Goal: Transaction & Acquisition: Book appointment/travel/reservation

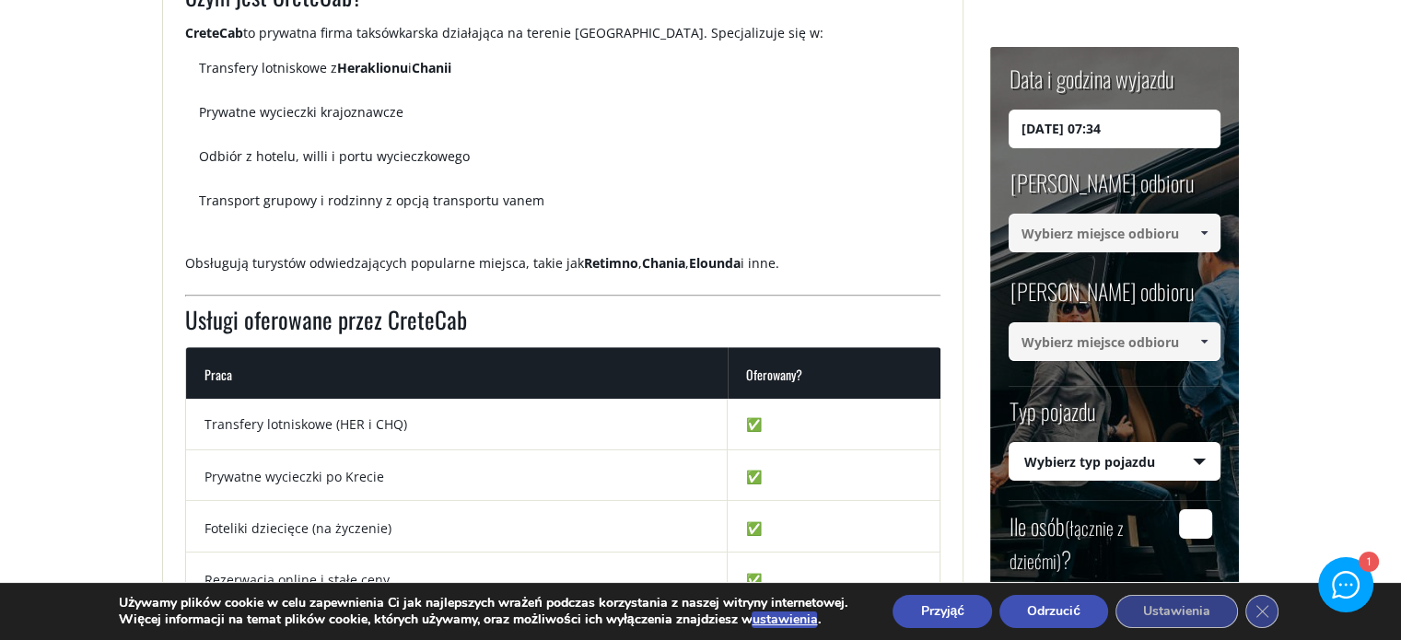
scroll to position [295, 0]
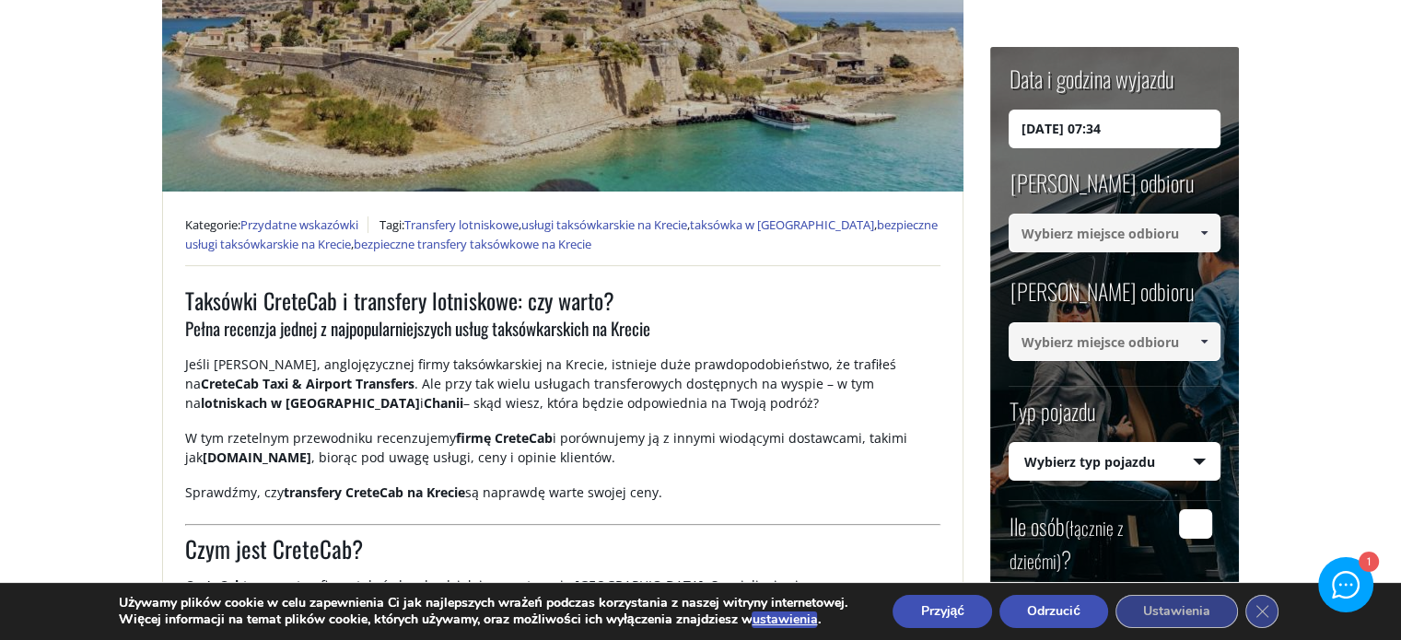
click at [1180, 134] on input "18/08/2025 07:34" at bounding box center [1115, 129] width 212 height 39
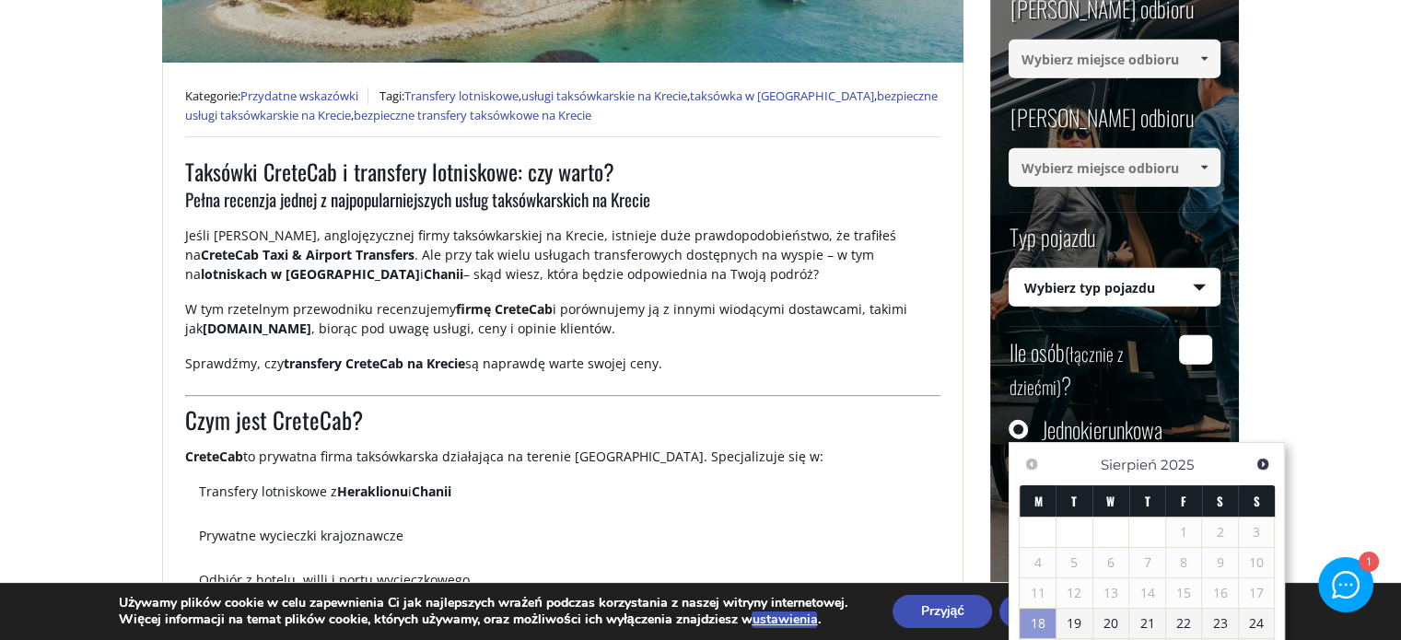
scroll to position [479, 0]
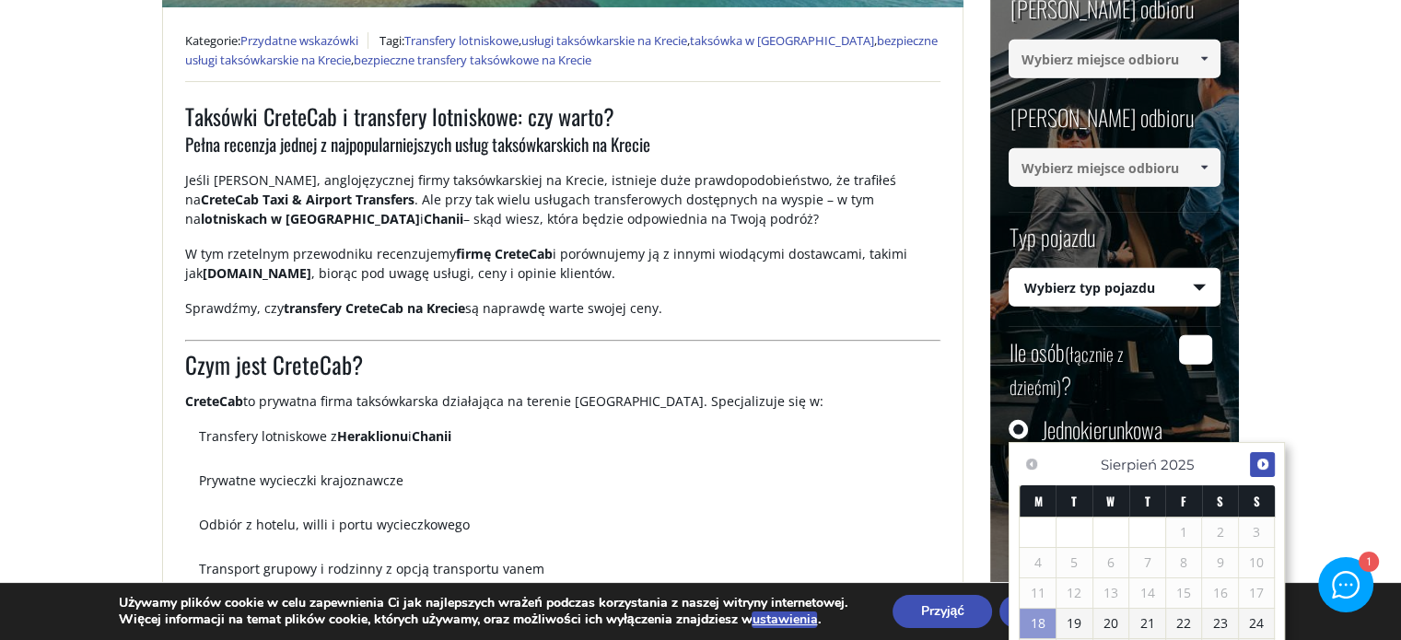
click at [1259, 462] on span "Następny" at bounding box center [1263, 464] width 15 height 15
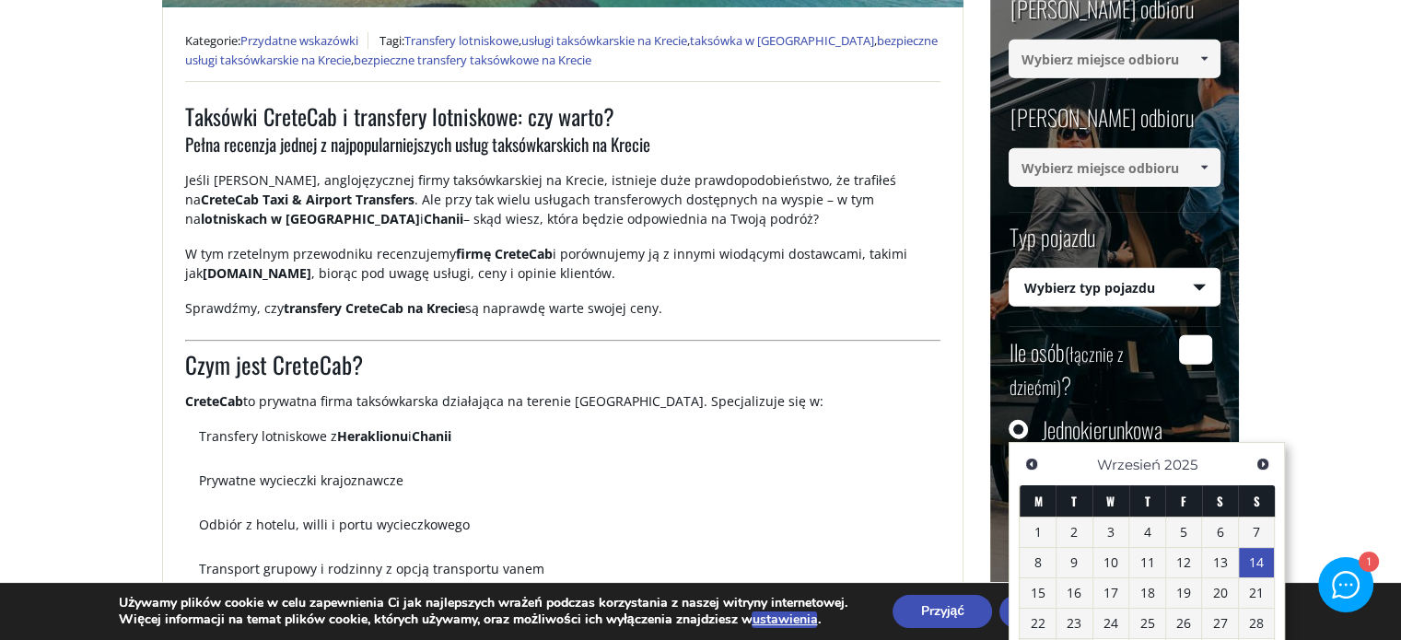
click at [1256, 565] on font "14" at bounding box center [1256, 563] width 15 height 18
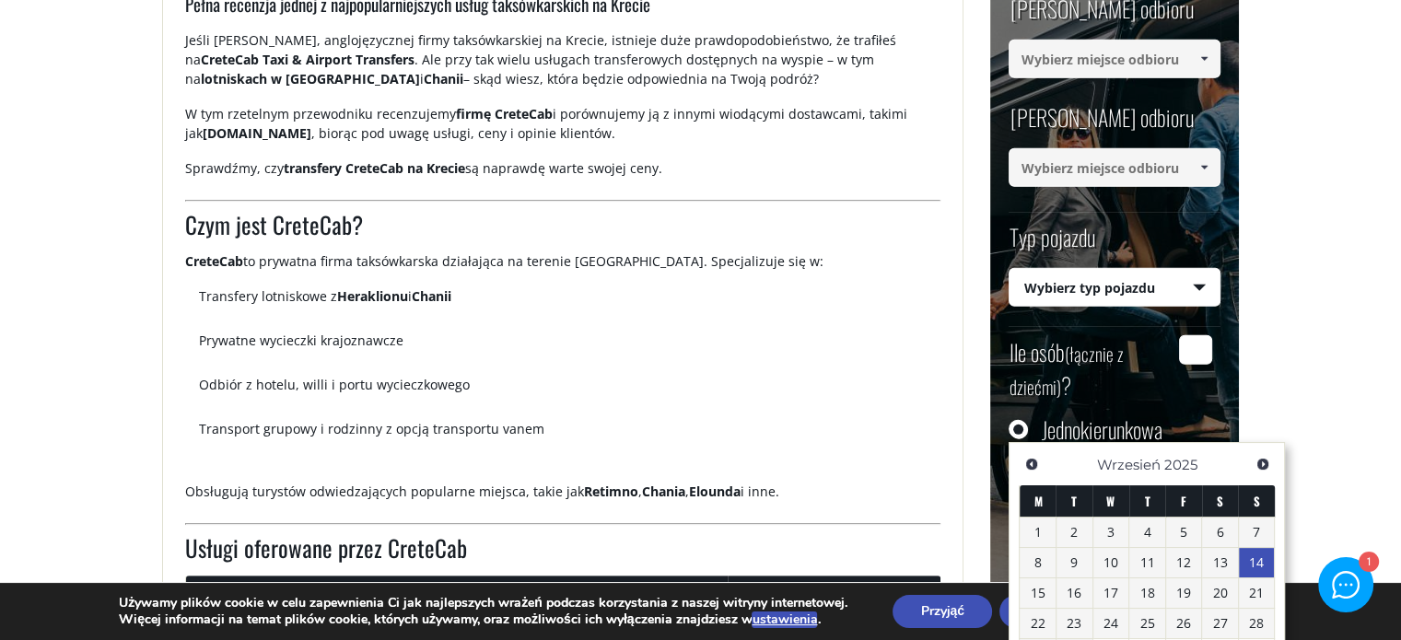
scroll to position [663, 0]
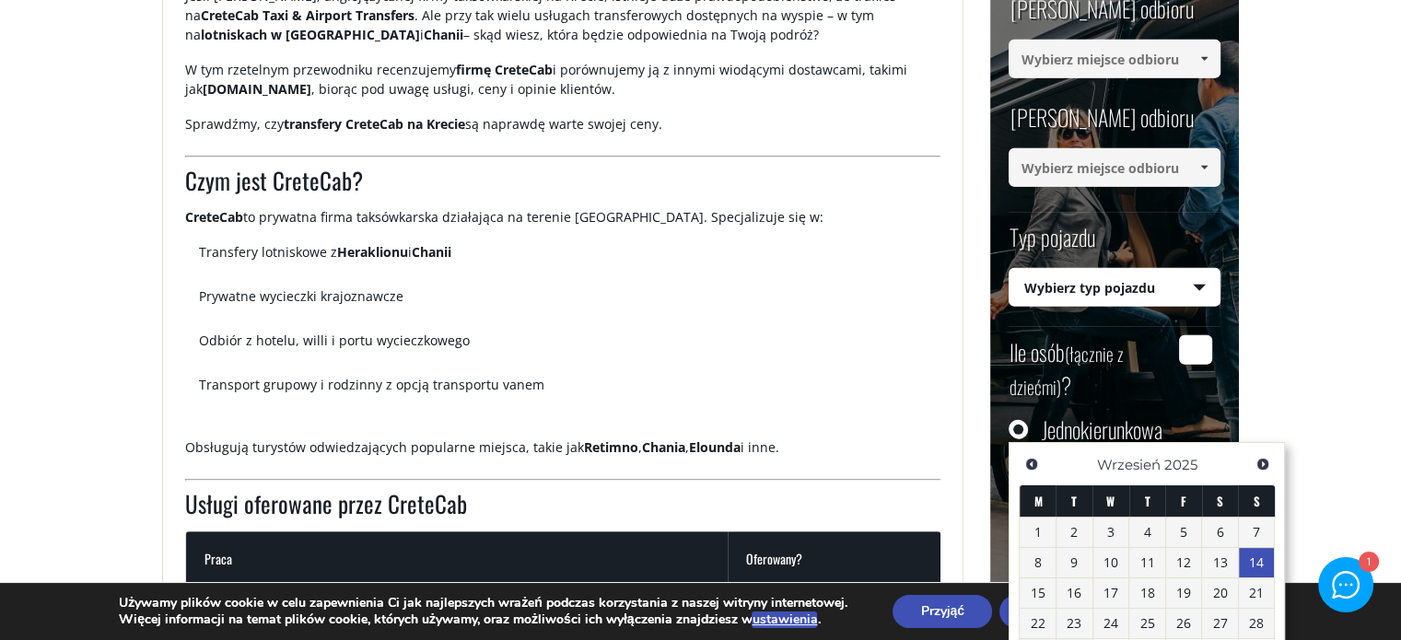
click at [1259, 565] on font "14" at bounding box center [1256, 563] width 15 height 18
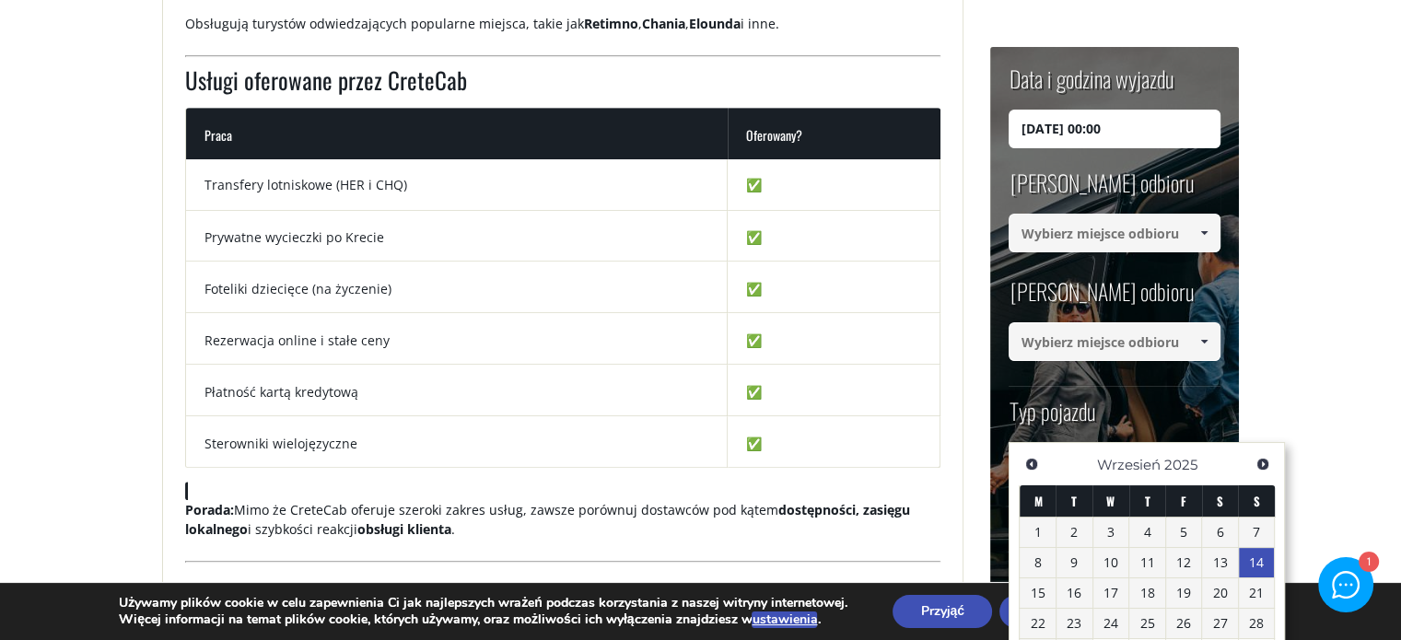
scroll to position [1032, 0]
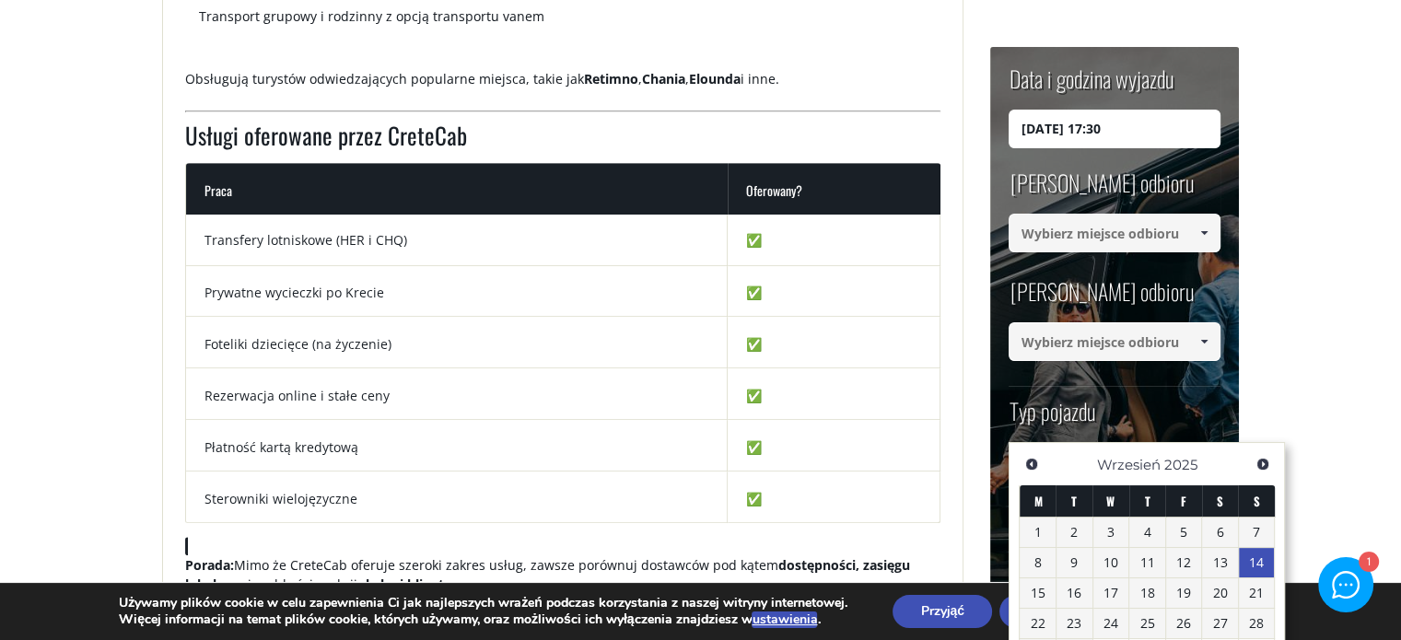
type input "14/09/2025 17:30"
click at [1125, 233] on input at bounding box center [1115, 233] width 212 height 39
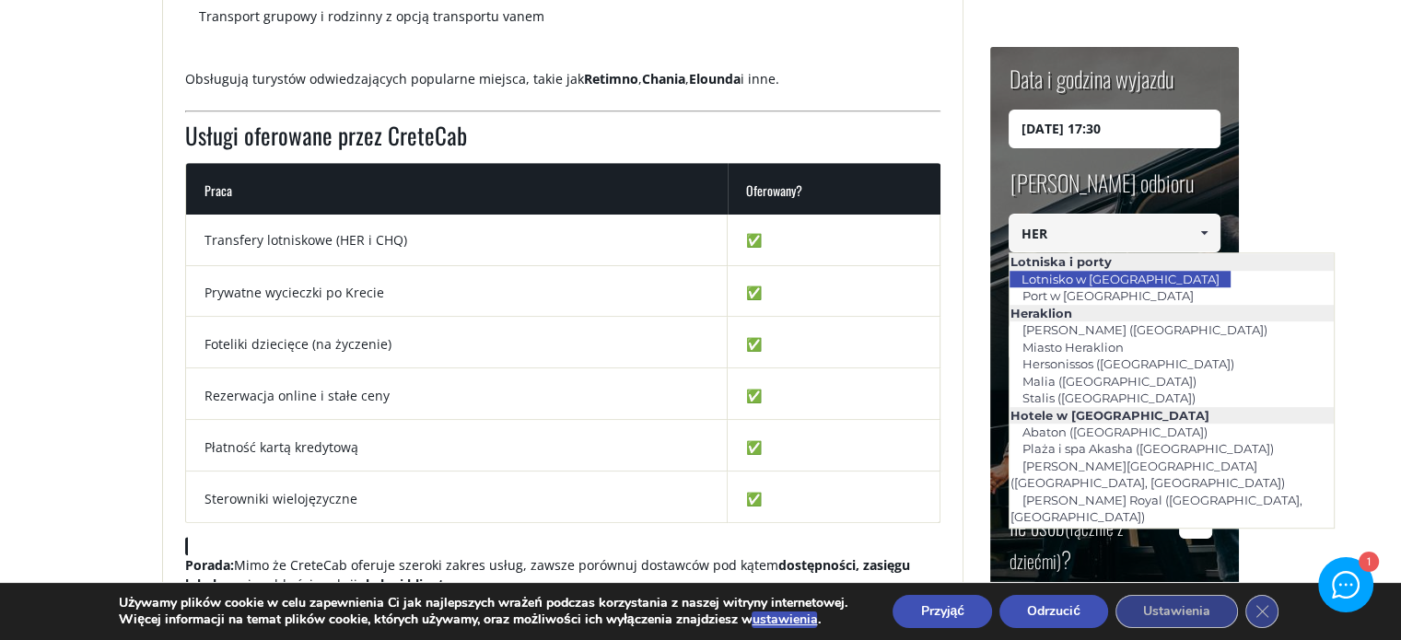
click at [1152, 281] on font "Lotnisko w Heraklionie" at bounding box center [1120, 279] width 198 height 15
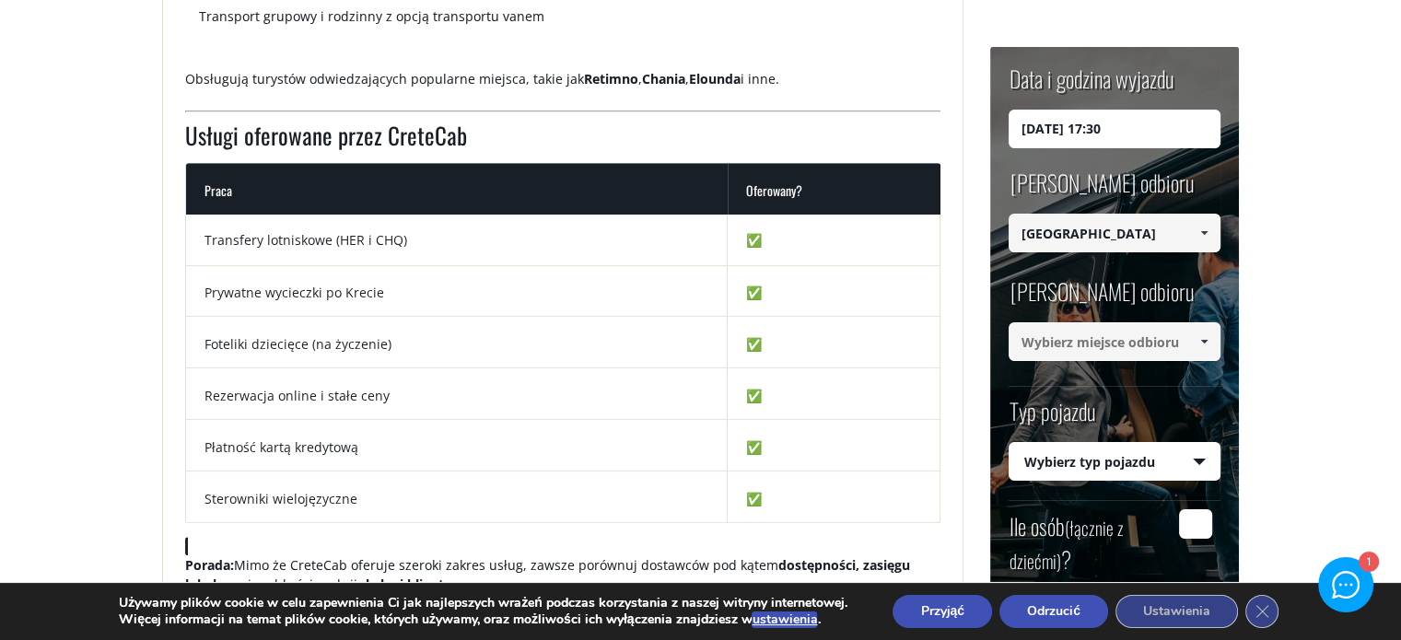
type input "[GEOGRAPHIC_DATA]"
click at [1204, 338] on span at bounding box center [1204, 341] width 15 height 15
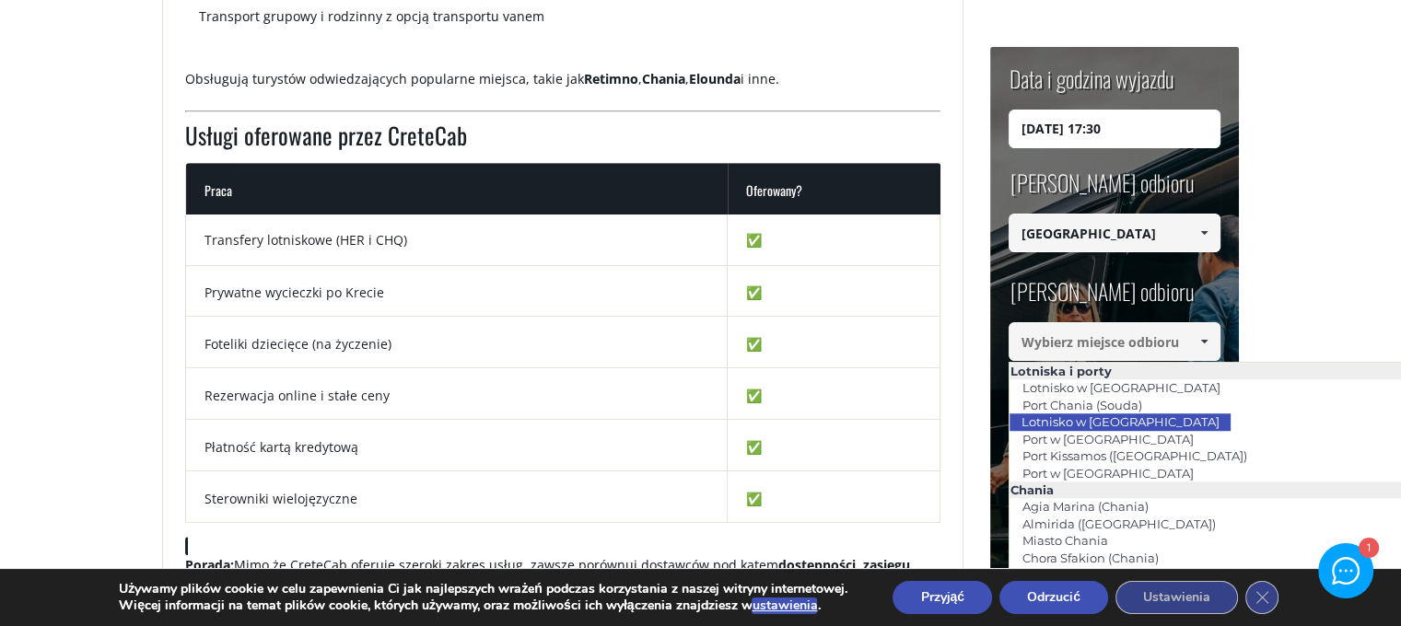
click at [1137, 423] on font "Lotnisko w Heraklionie" at bounding box center [1120, 422] width 198 height 15
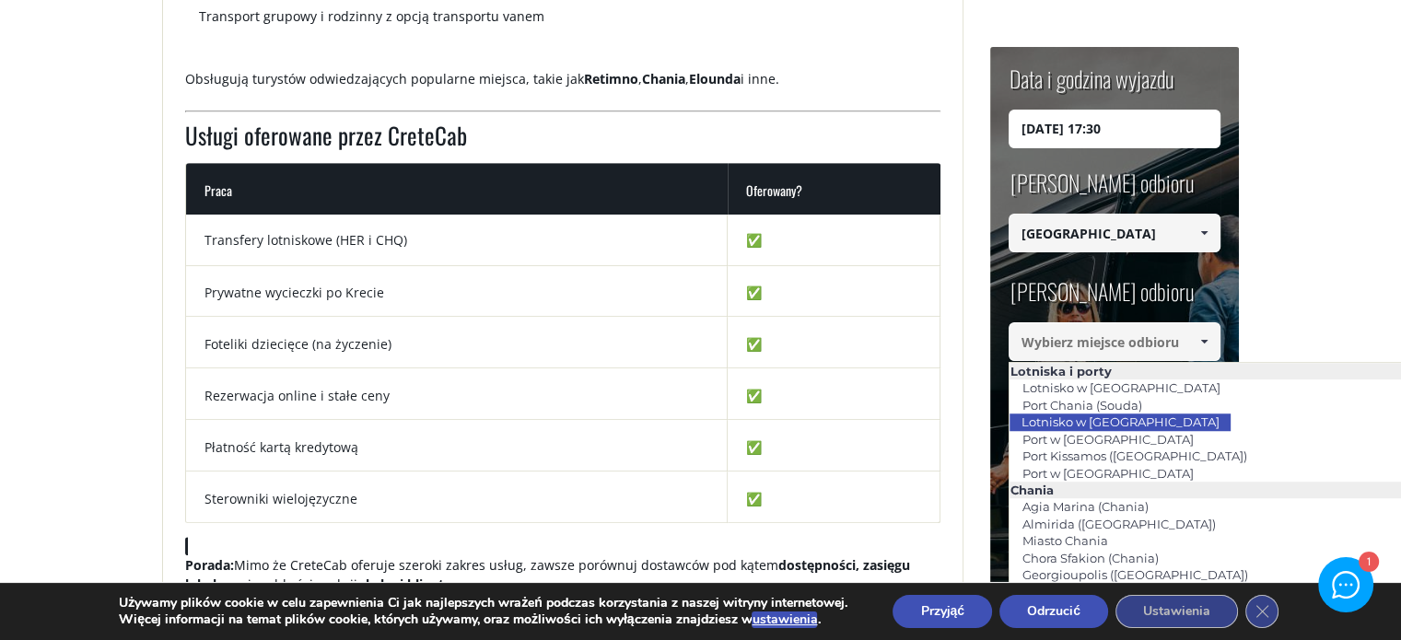
type input "[GEOGRAPHIC_DATA]"
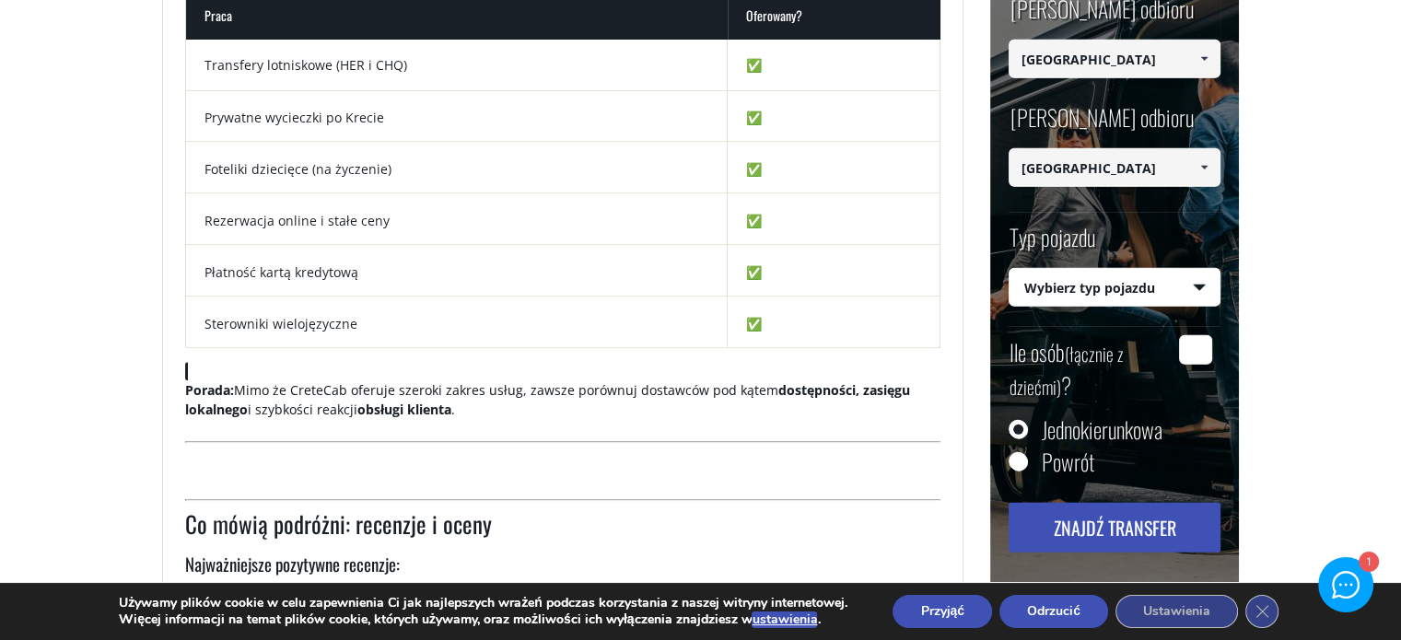
scroll to position [1216, 0]
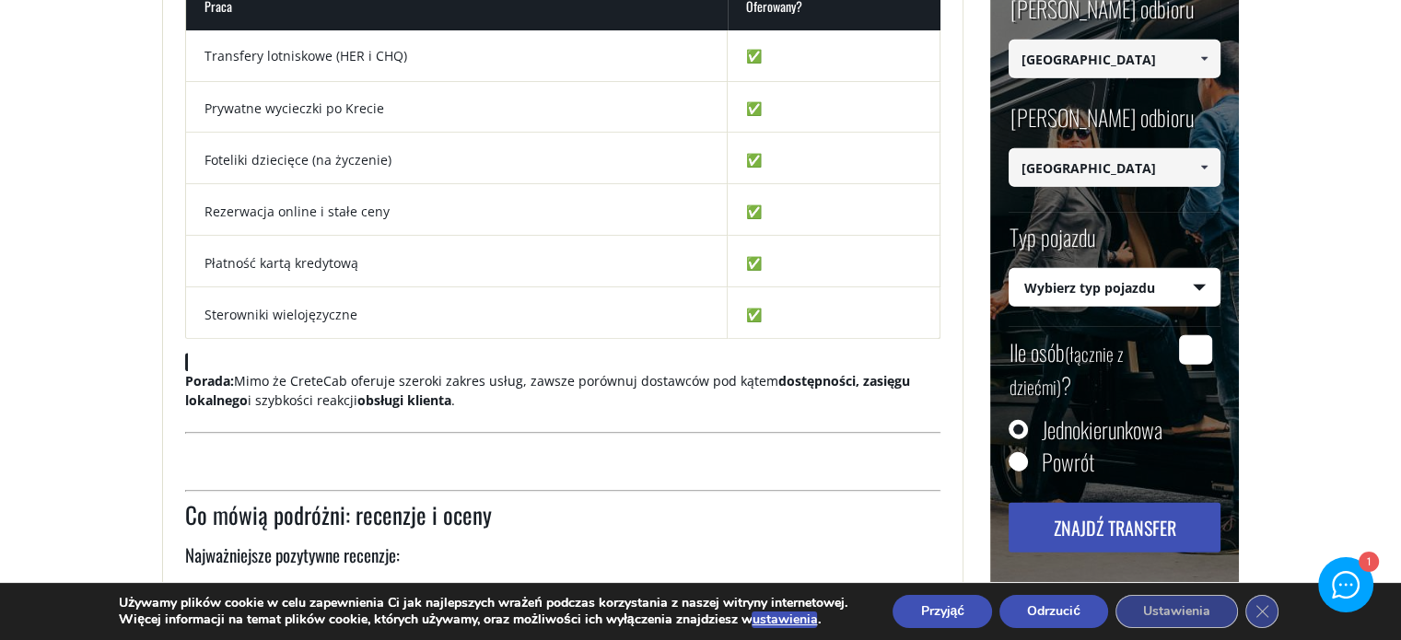
click at [1204, 285] on select "Wybierz typ pojazdu Taxi (4 pasażerów) Mercedes E Class Mini Van (7 pasażerów) …" at bounding box center [1115, 288] width 210 height 39
select select "540"
click at [1010, 269] on select "Wybierz typ pojazdu Taxi (4 pasażerów) Mercedes E Class Mini Van (7 pasażerów) …" at bounding box center [1115, 288] width 210 height 39
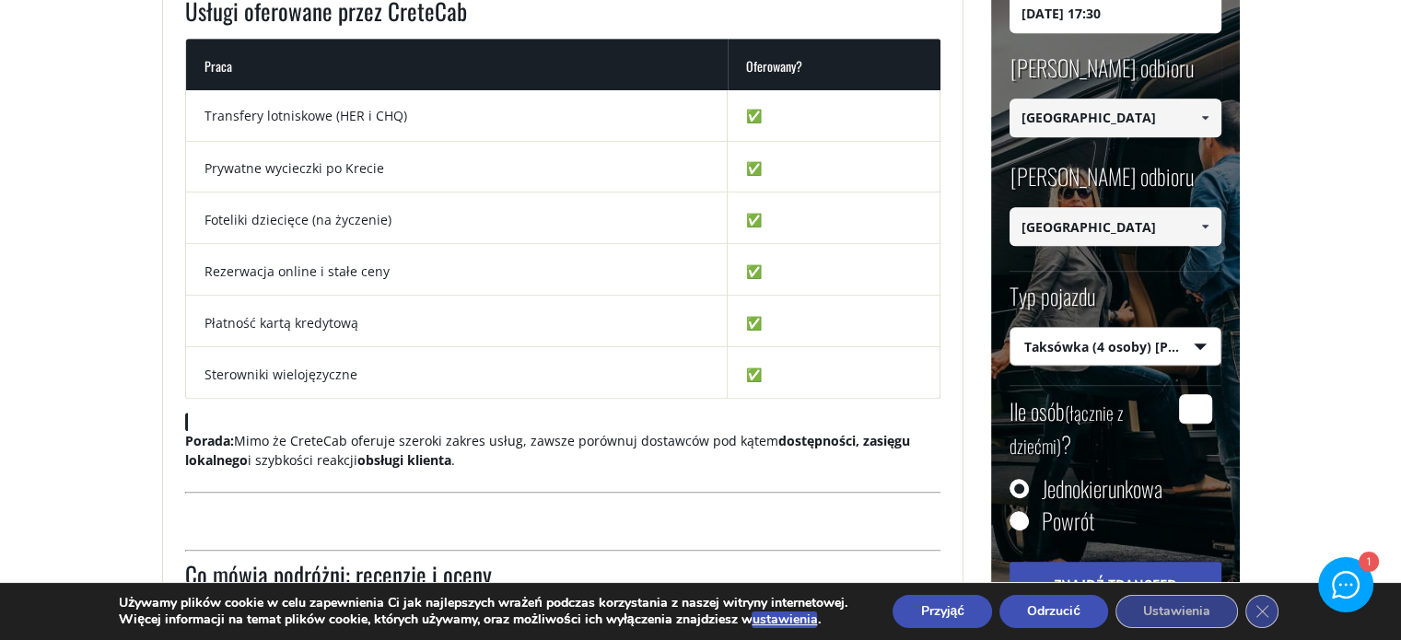
scroll to position [1124, 0]
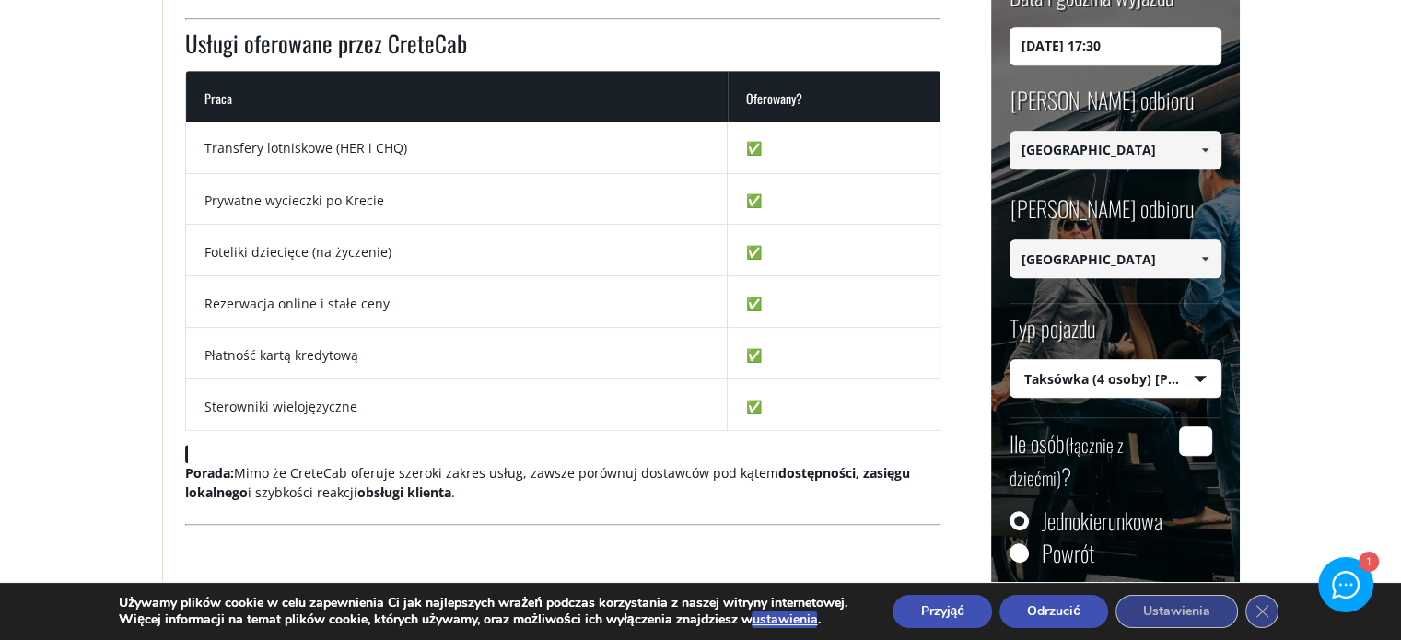
click at [1201, 259] on span at bounding box center [1205, 258] width 15 height 15
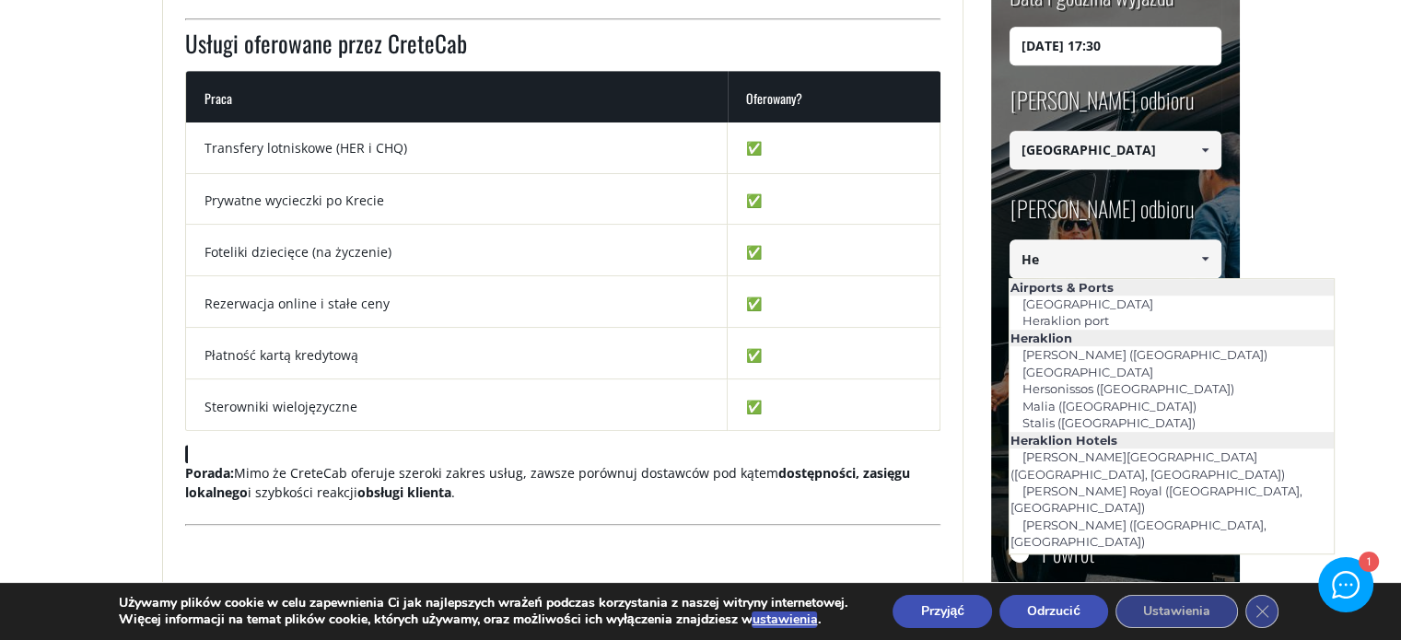
type input "H"
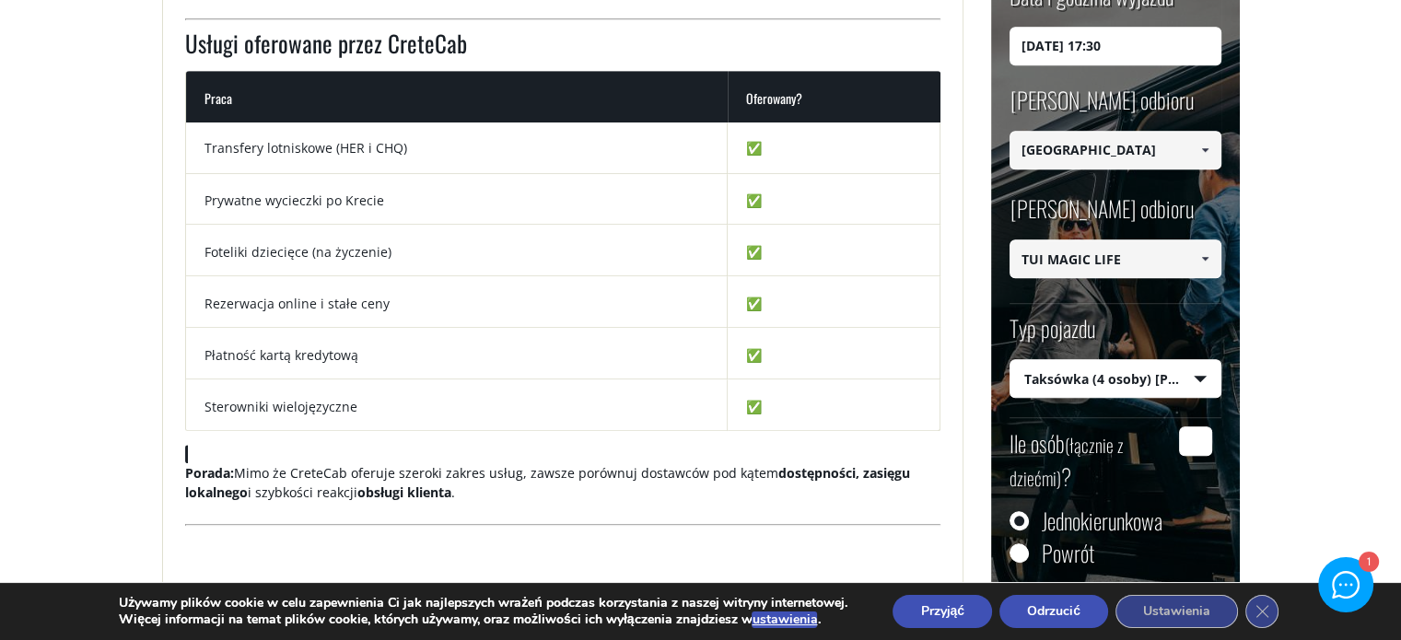
type input "TUI MAGIC LIFE"
click at [1201, 297] on div "Miejsce odbioru Select drop-off location Select drop-off location Chania airpor…" at bounding box center [1116, 247] width 212 height 109
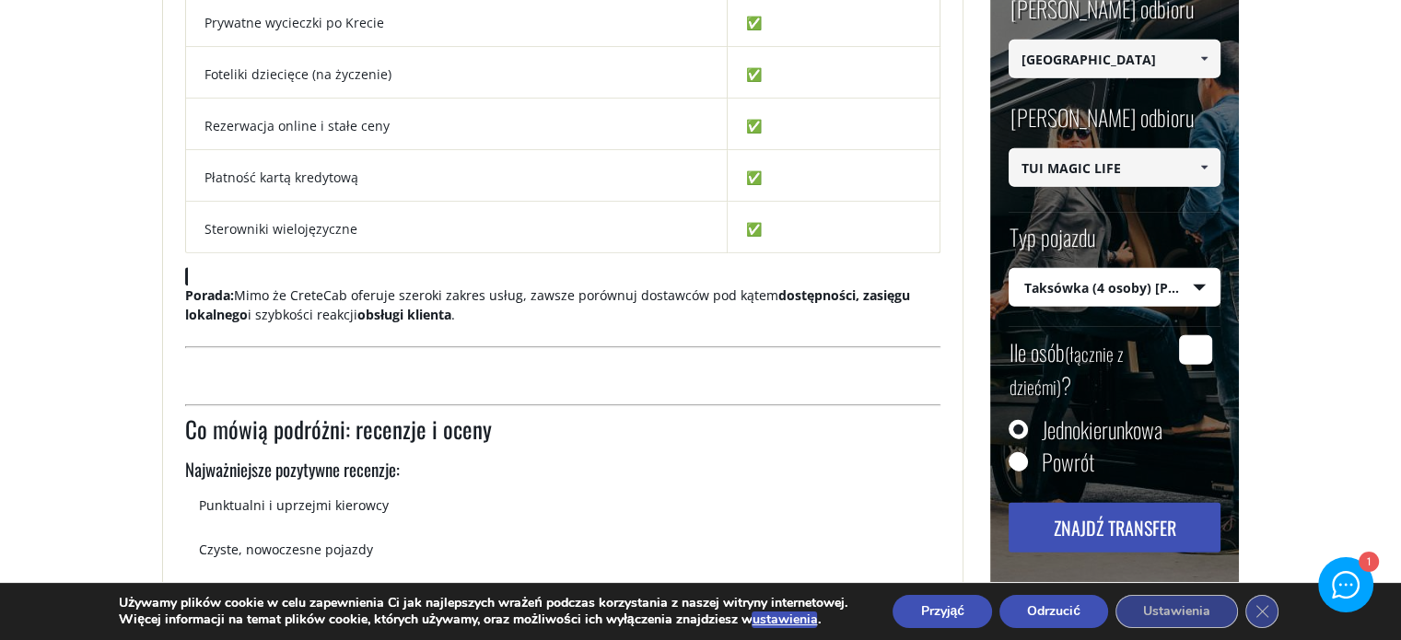
scroll to position [1308, 0]
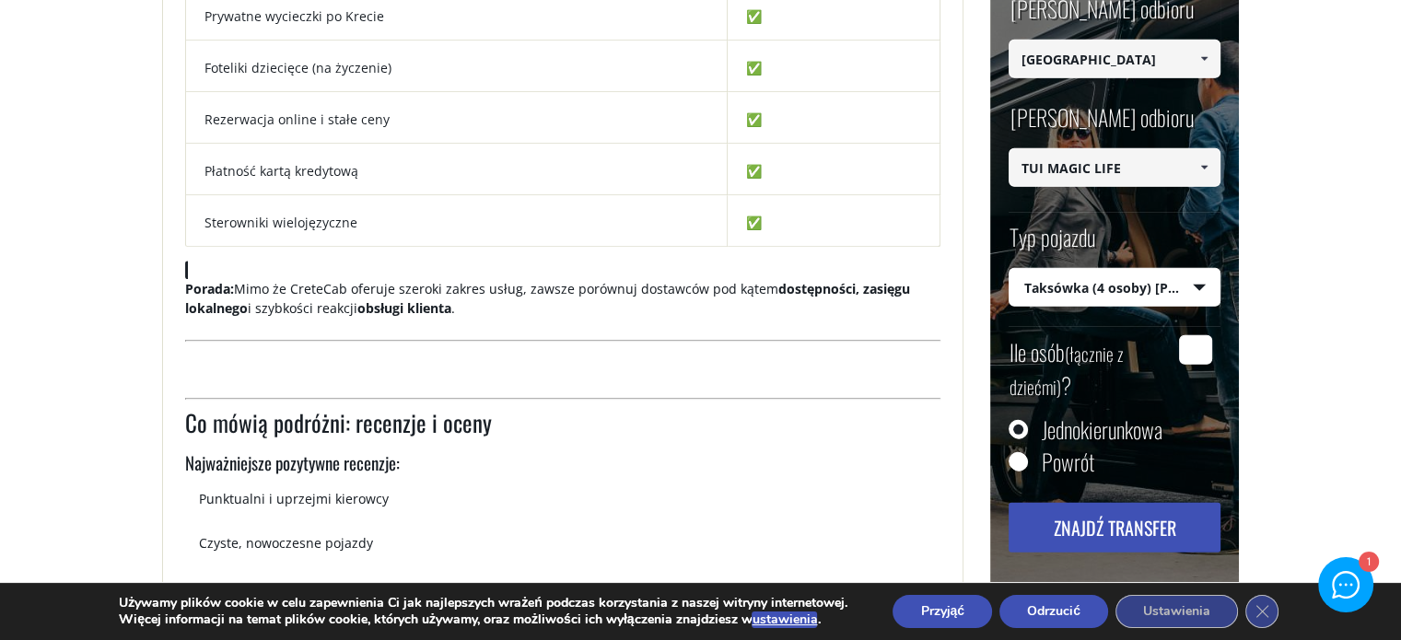
click at [1016, 460] on input "Powrót" at bounding box center [1018, 463] width 18 height 18
radio input "true"
type input "TUI MAGIC LIFE"
type input "[GEOGRAPHIC_DATA]"
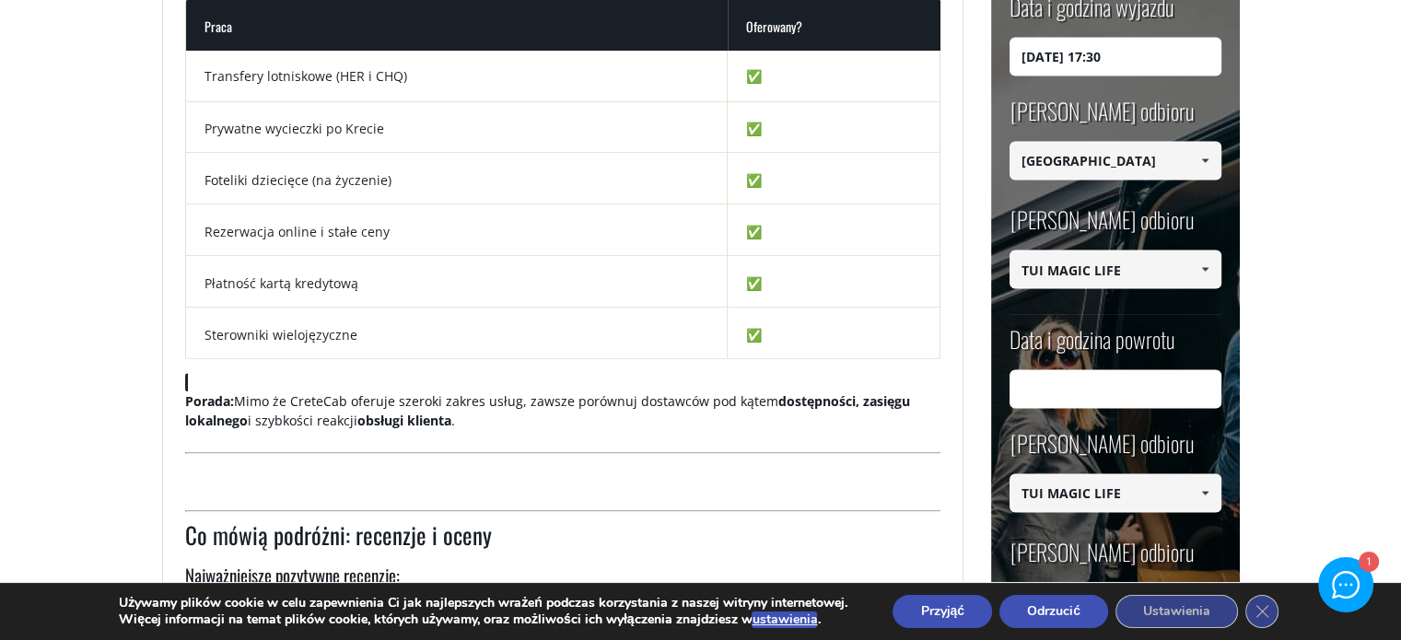
scroll to position [1216, 0]
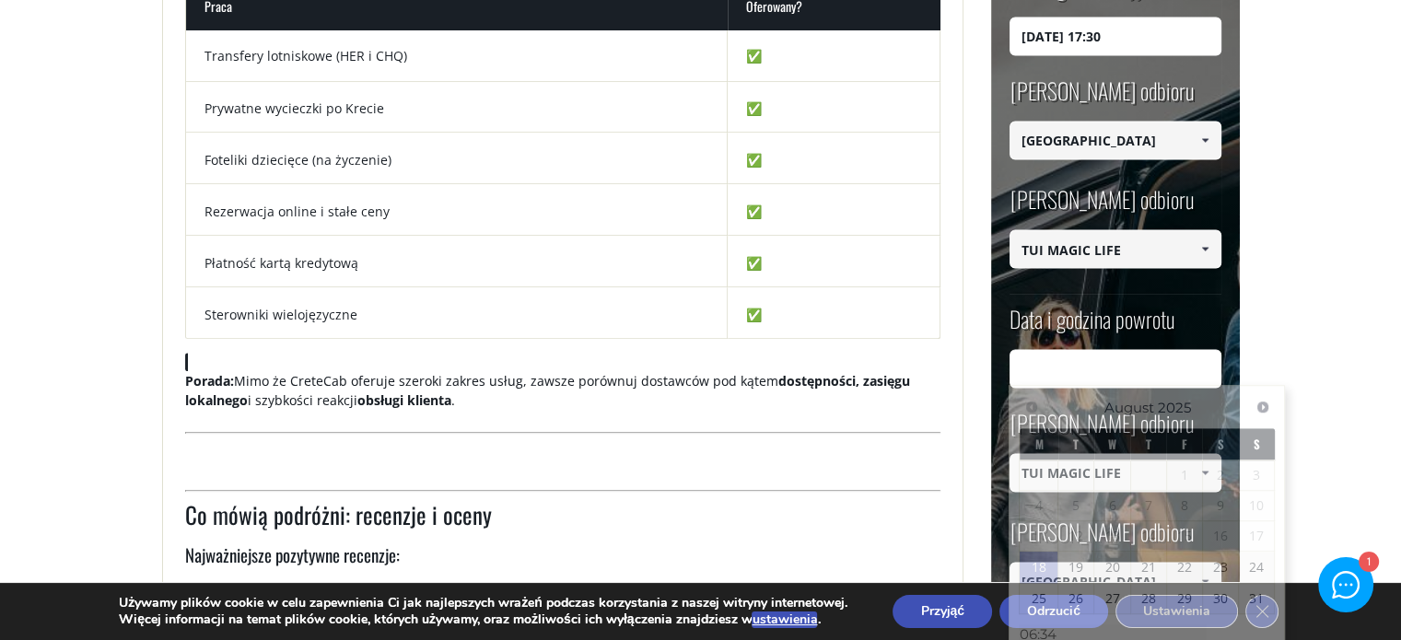
click at [1076, 370] on input "Data i godzina powrotu" at bounding box center [1116, 368] width 212 height 39
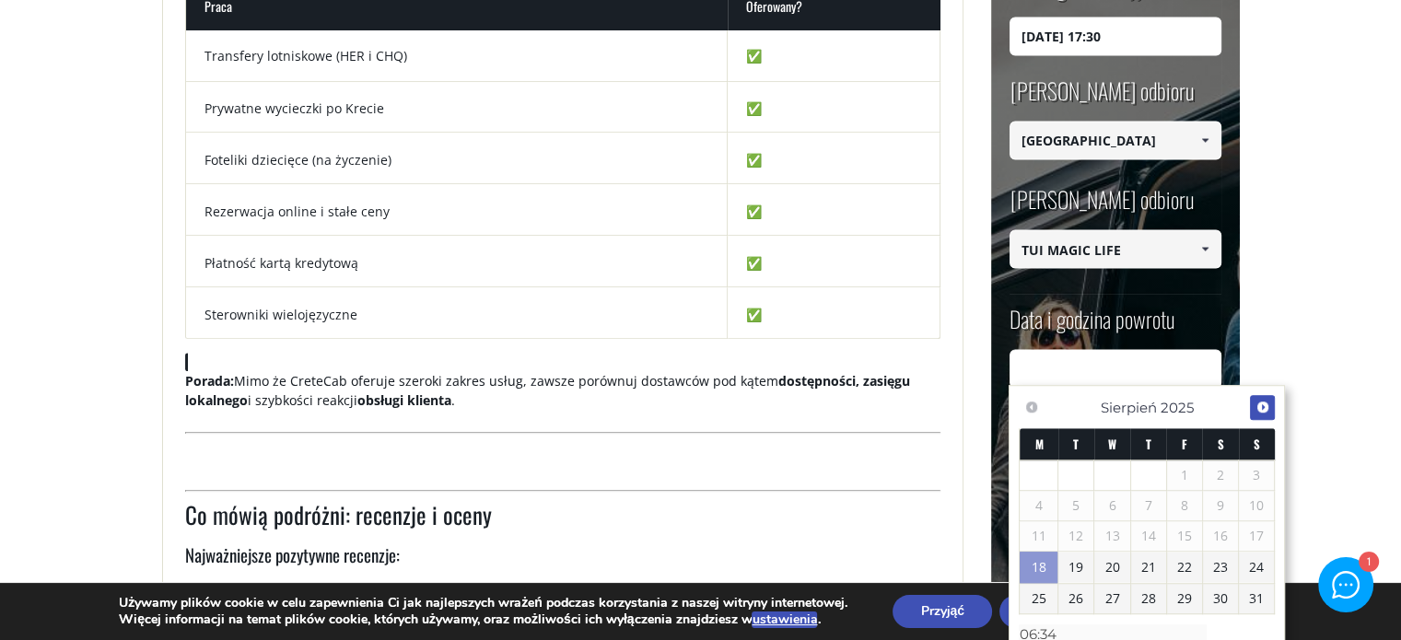
click at [1264, 408] on span "Następny" at bounding box center [1263, 407] width 15 height 15
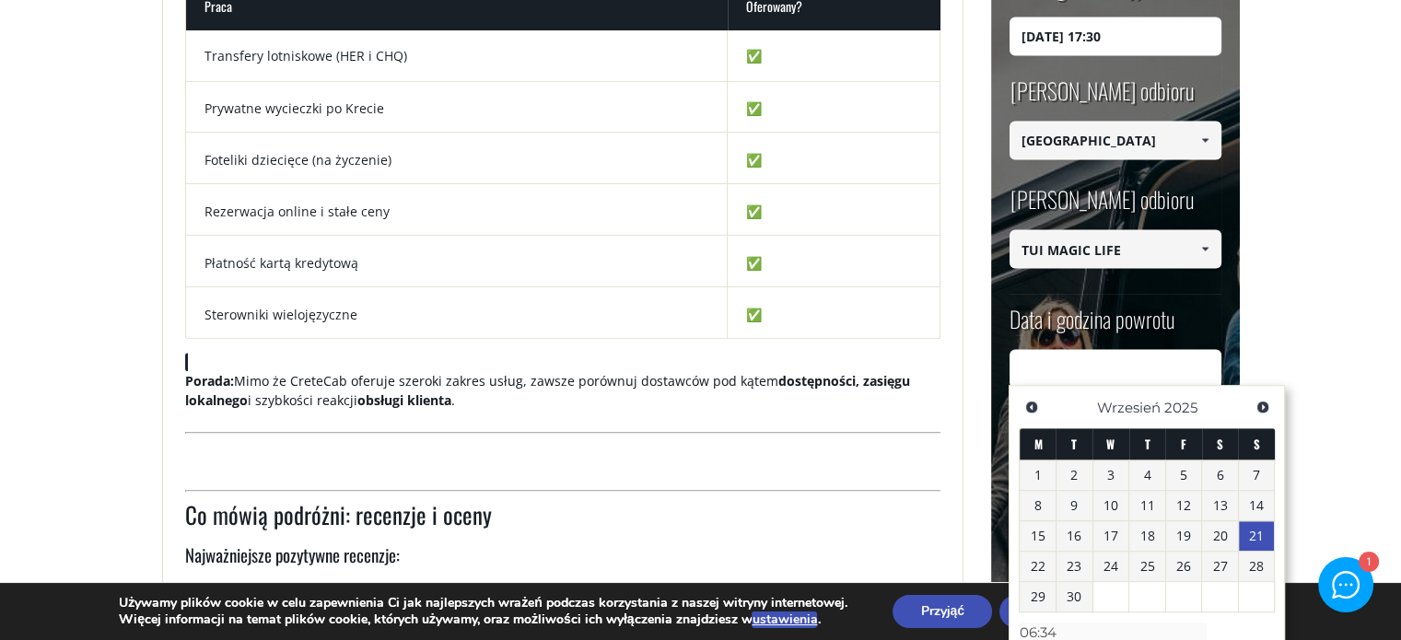
click at [1261, 533] on font "21" at bounding box center [1256, 536] width 15 height 18
type input "21/09/2025 07:30"
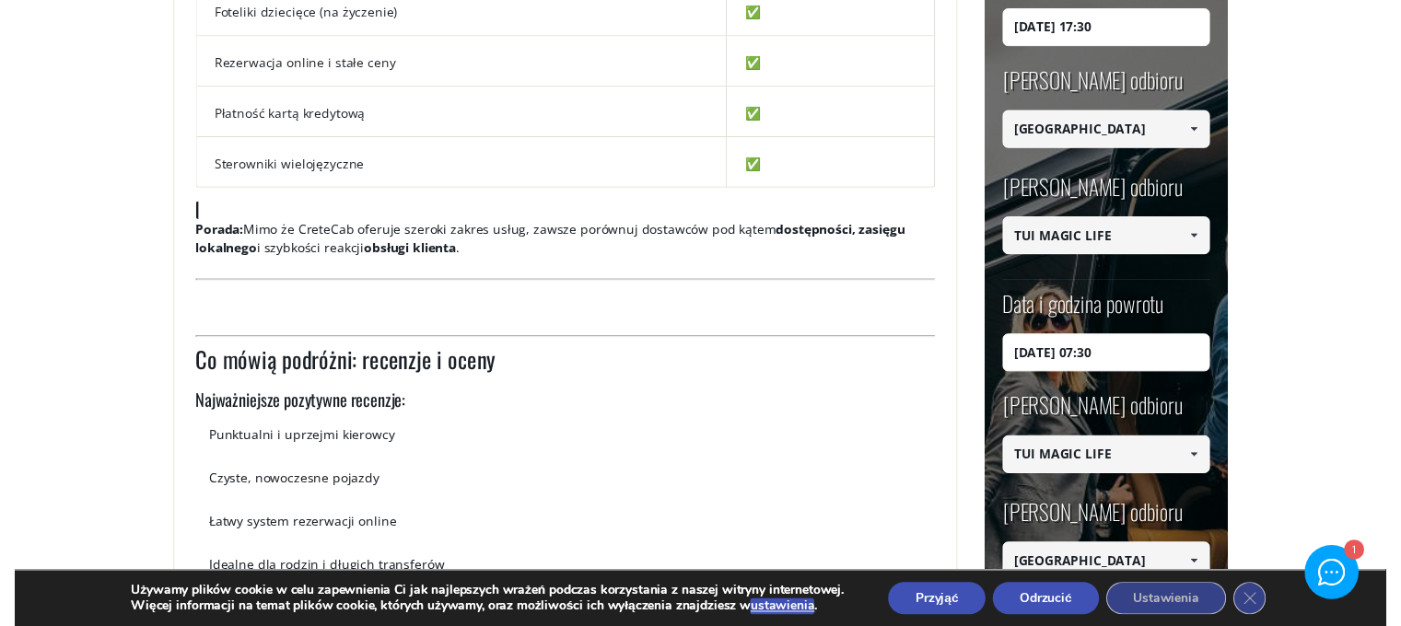
scroll to position [1308, 0]
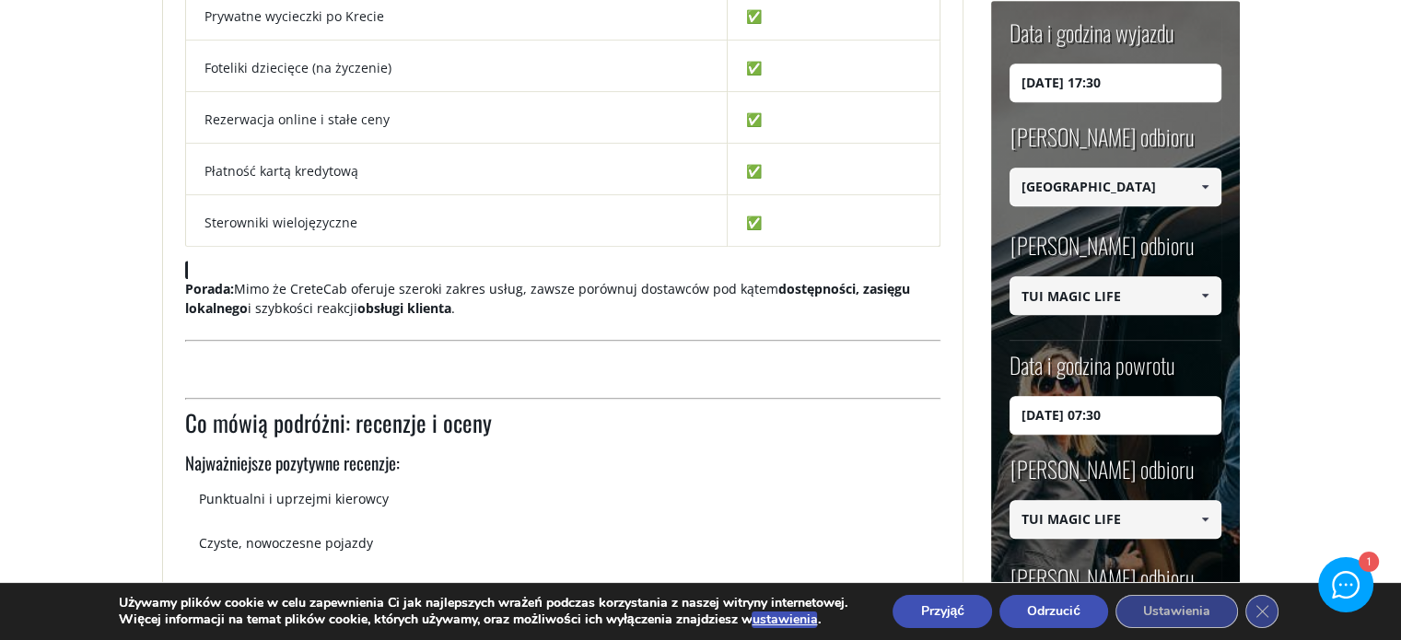
click at [1203, 296] on span at bounding box center [1205, 295] width 15 height 15
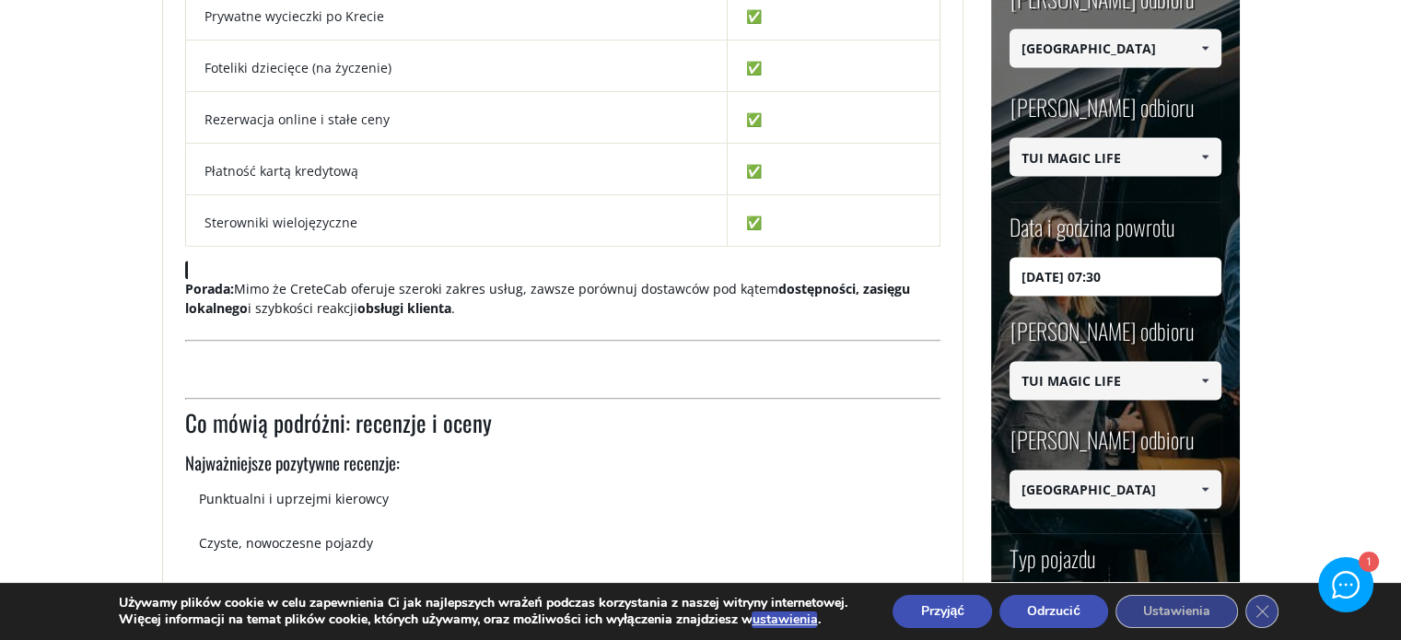
click at [1202, 379] on span at bounding box center [1205, 380] width 15 height 15
type input "T"
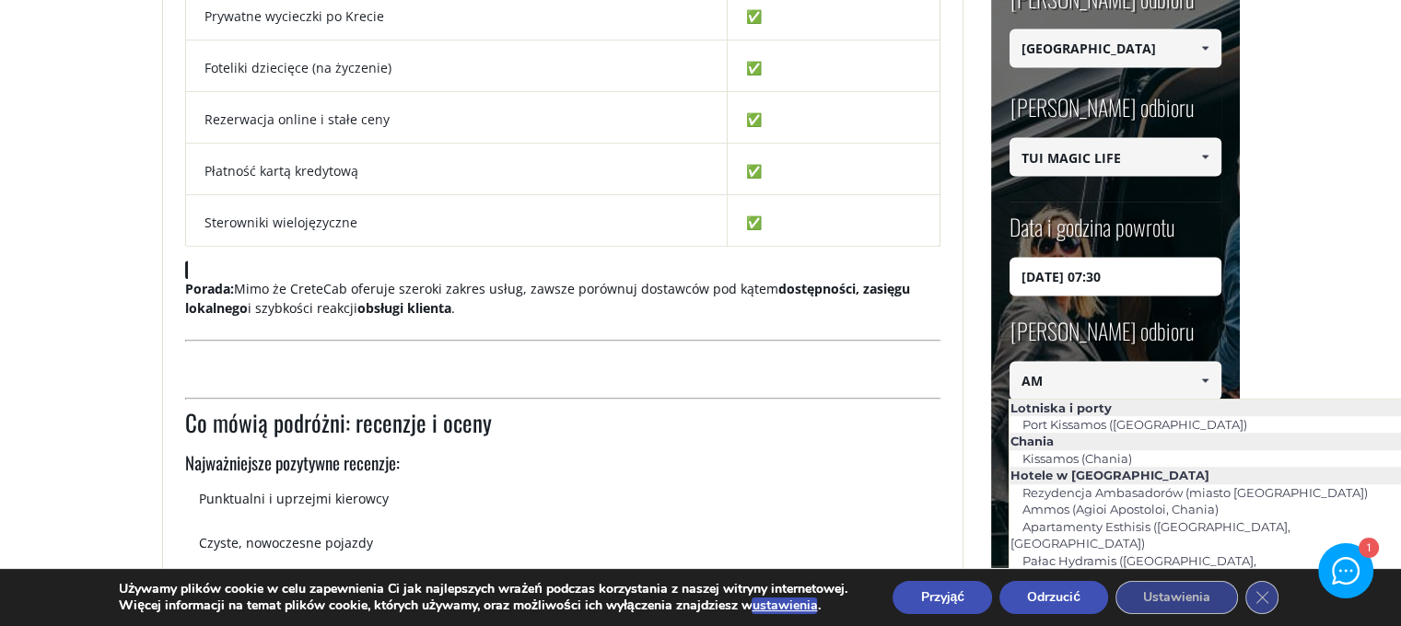
type input "A"
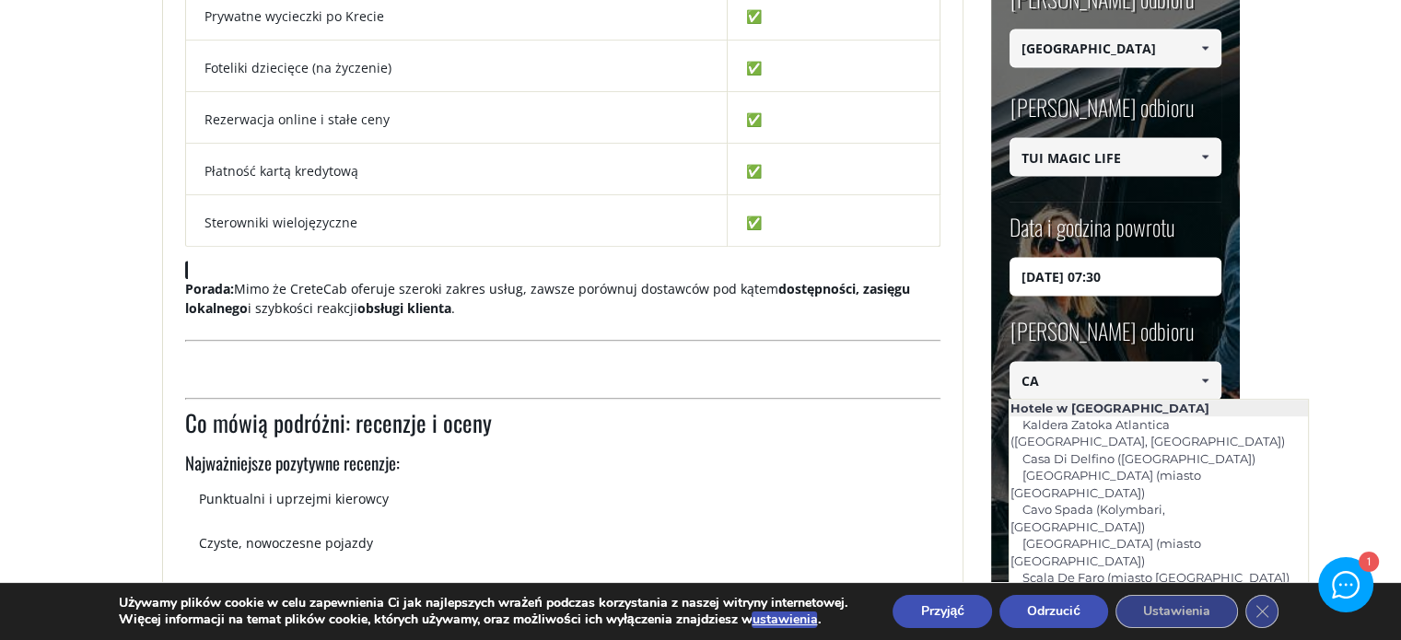
type input "C"
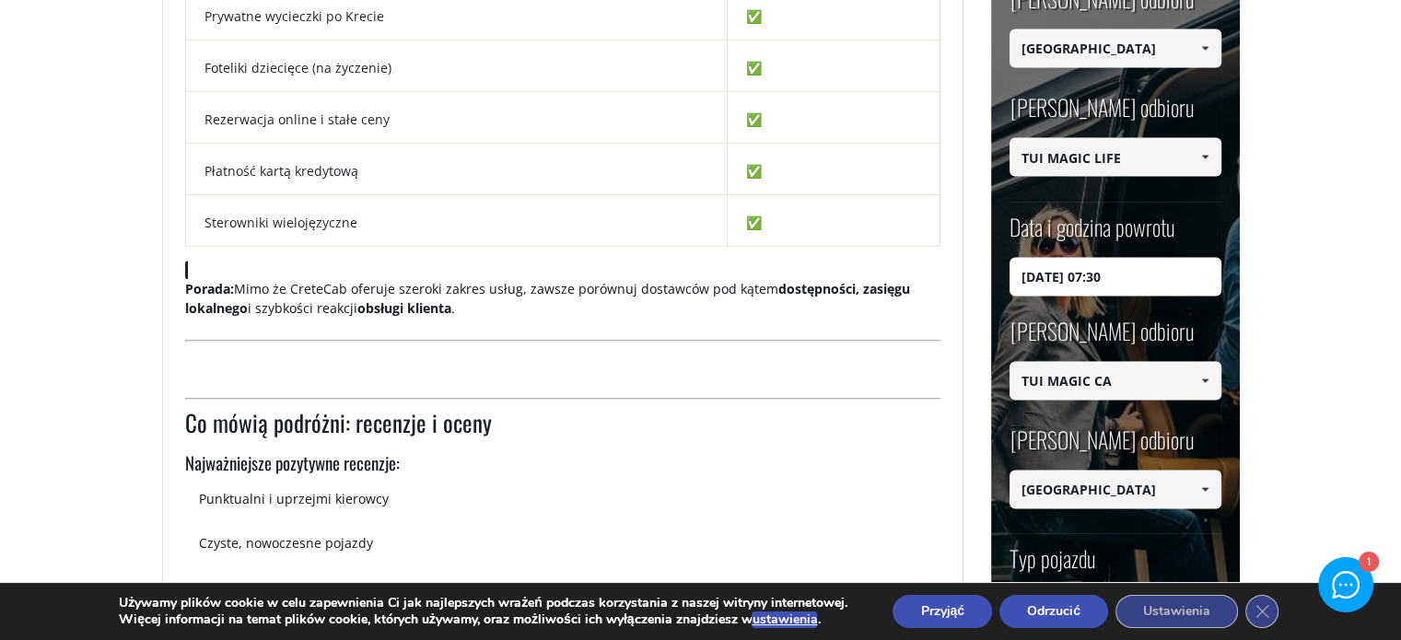
click at [1168, 383] on input "TUI MAGIC CA" at bounding box center [1116, 380] width 212 height 39
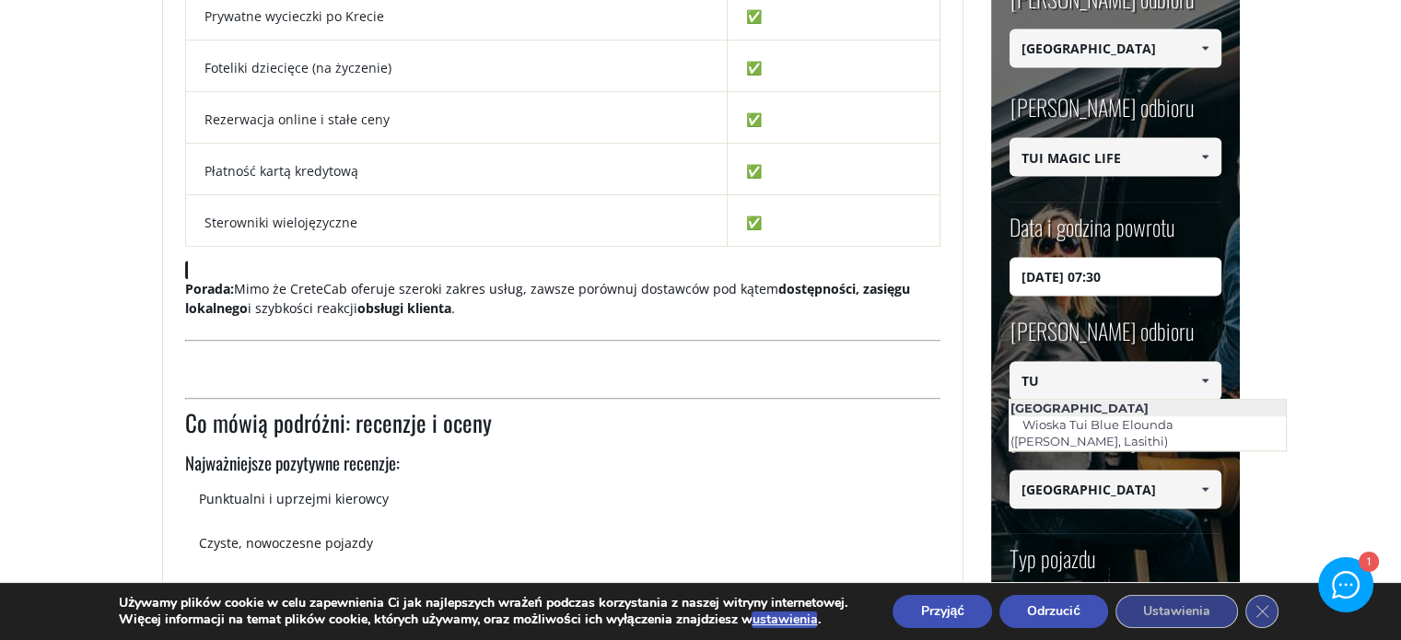
type input "T"
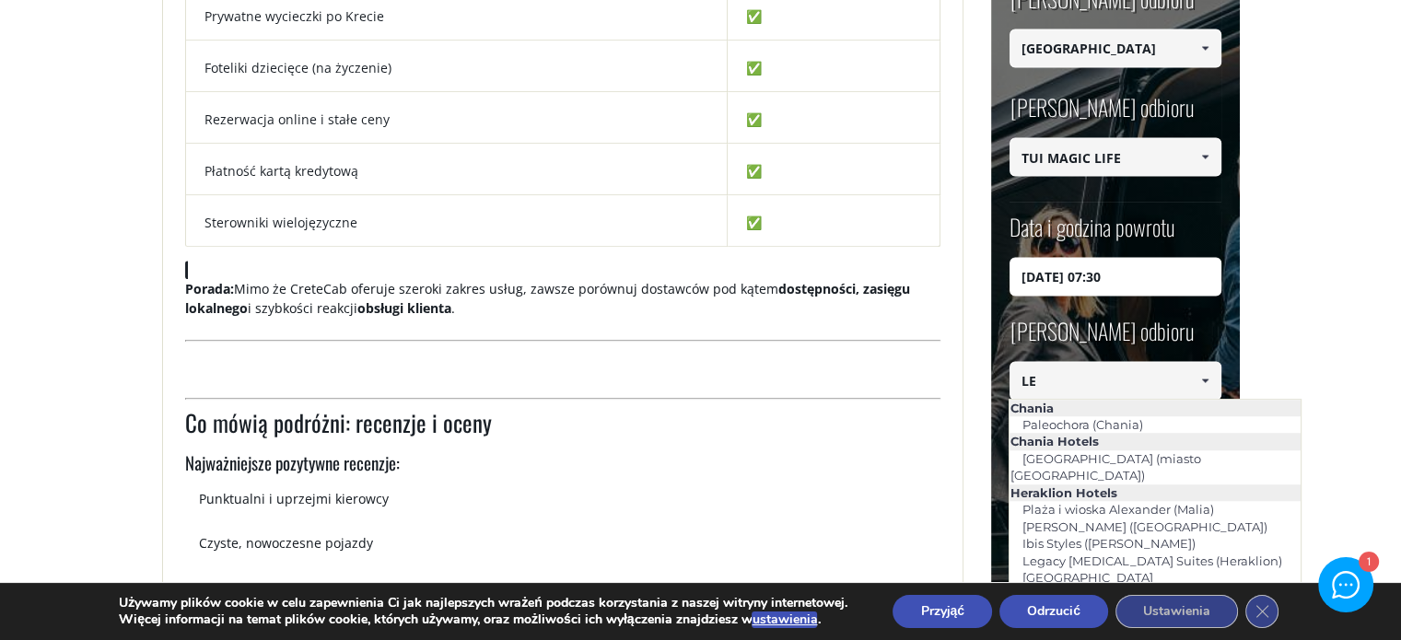
type input "L"
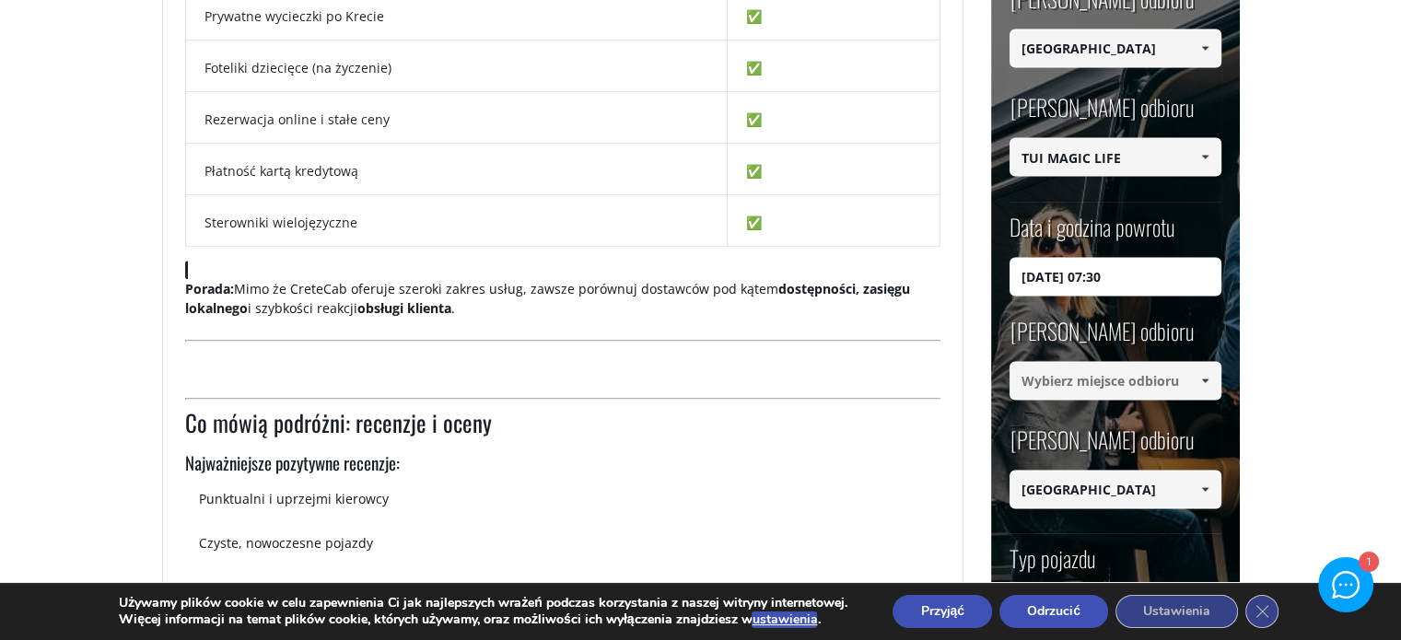
click at [1149, 154] on input "TUI MAGIC LIFE" at bounding box center [1116, 157] width 212 height 39
type input "TUI MAGIC LIFE CANDIA MARIS"
click at [1198, 434] on div "Miejsce odbioru Wybierz miejsce odbioru Wybierz miejsce odbioru Lotnisko w Chan…" at bounding box center [1116, 477] width 212 height 109
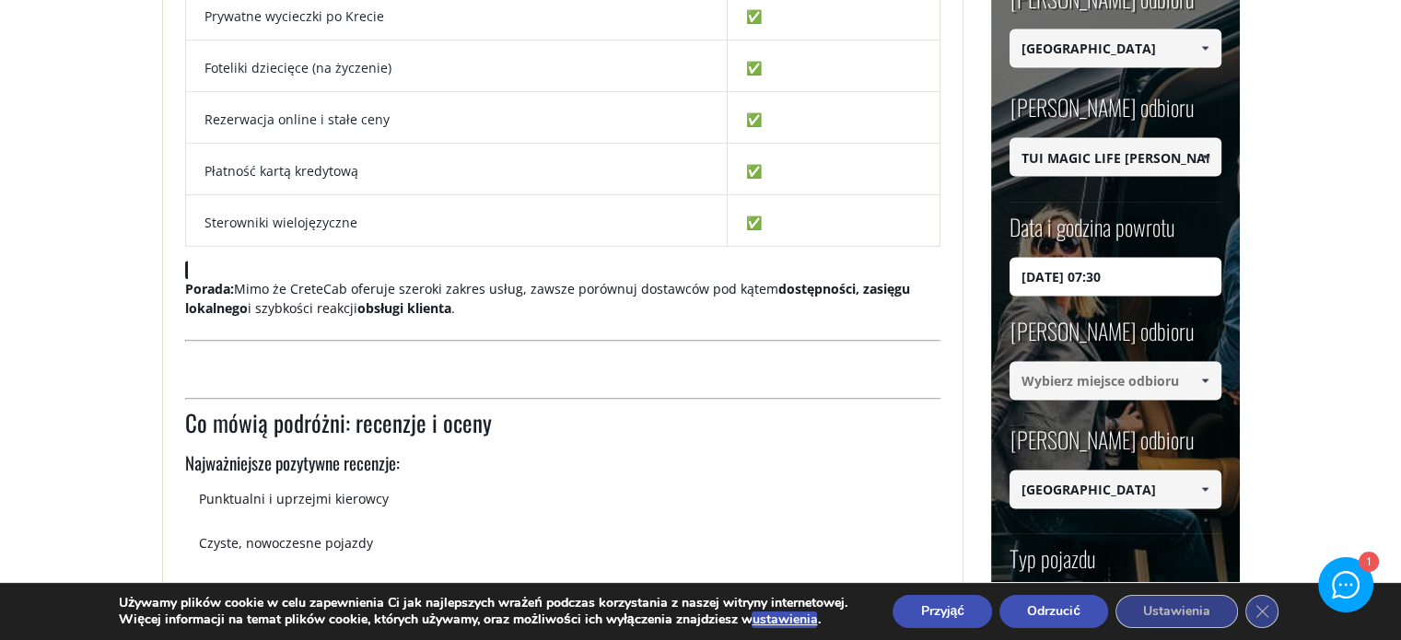
click at [1201, 378] on span at bounding box center [1205, 380] width 15 height 15
click at [1339, 322] on main "Taksówki CreteCab i transfery lotniskowe: czy warto? Dom Przydatne wskazówki Ta…" at bounding box center [700, 591] width 1401 height 3651
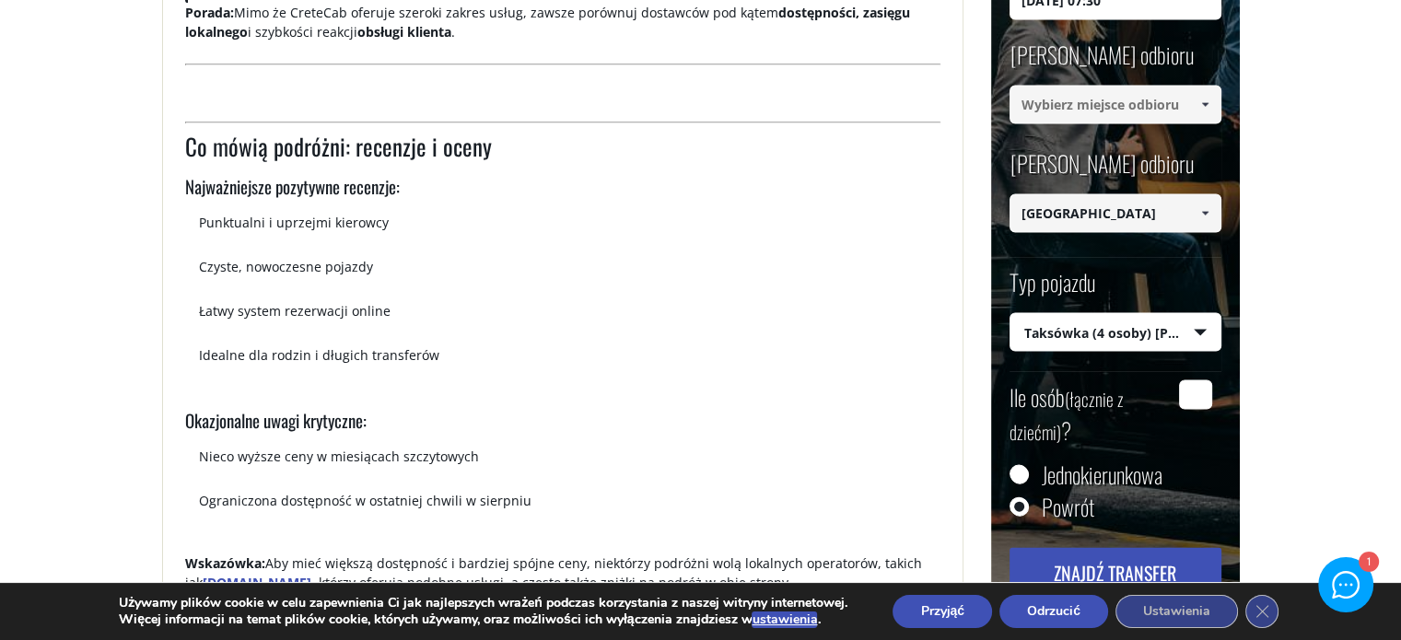
scroll to position [1584, 0]
click at [1014, 467] on input "Jednokierunkowa" at bounding box center [1019, 476] width 18 height 18
radio input "true"
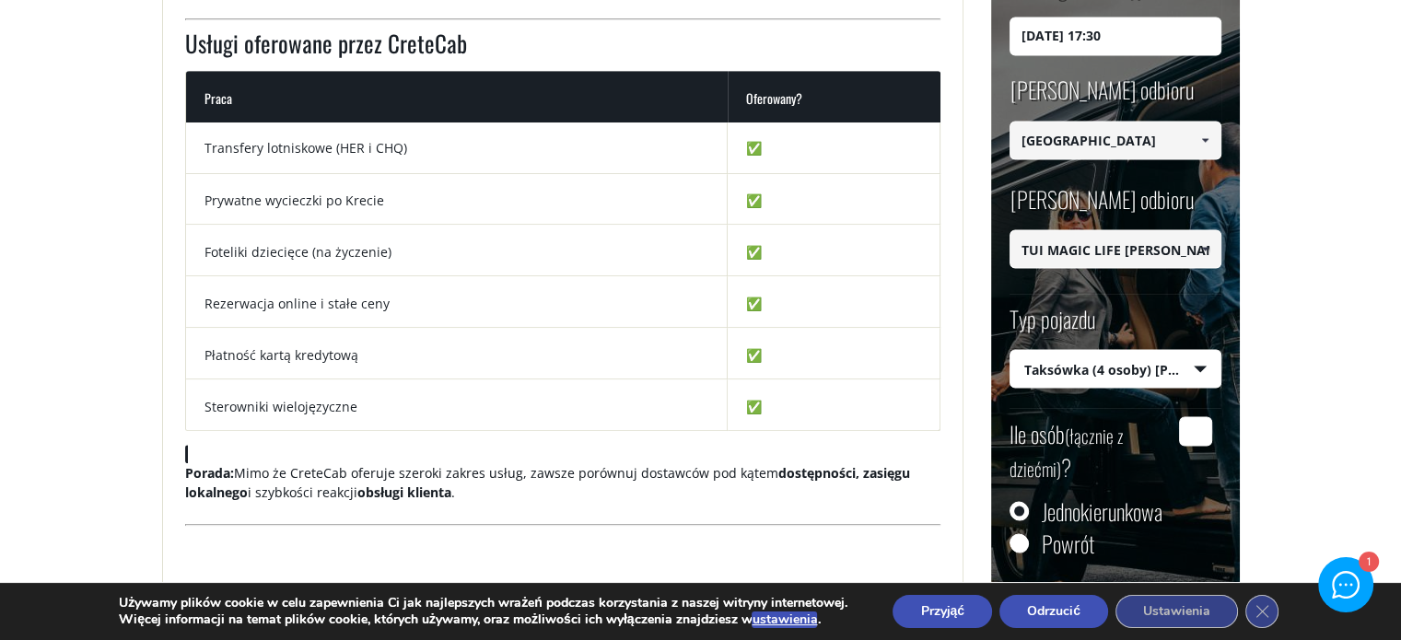
scroll to position [1308, 0]
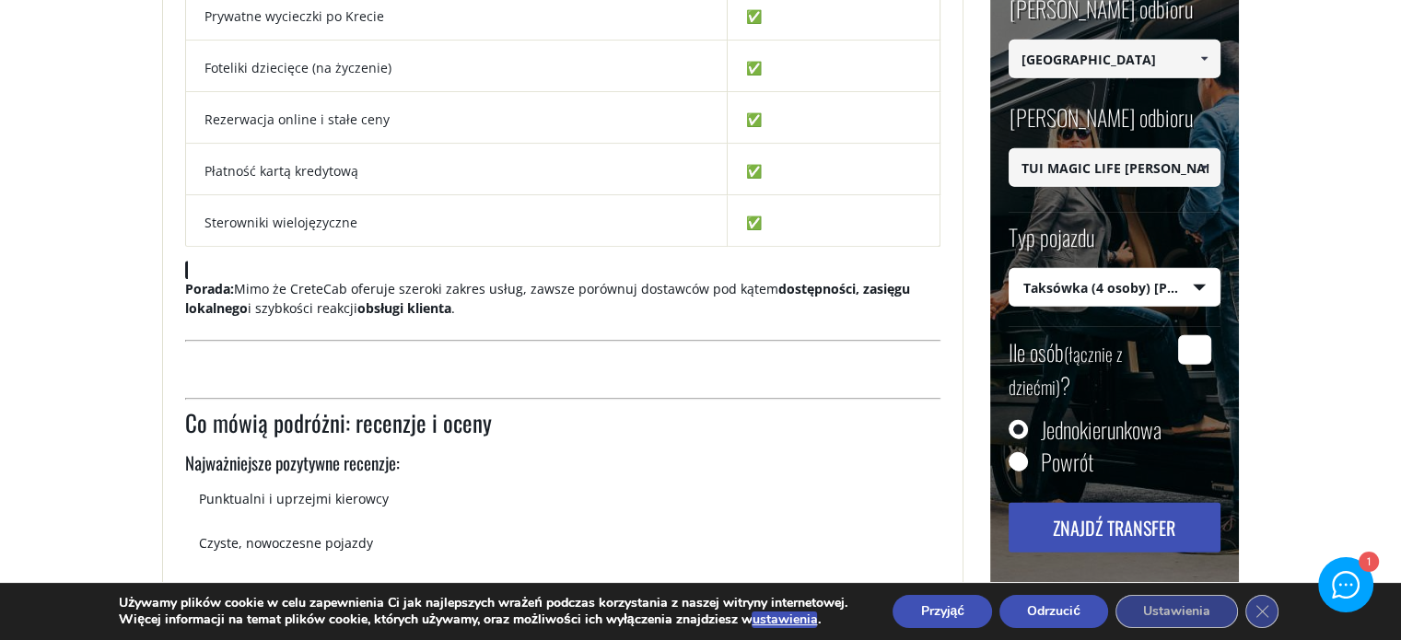
click at [1020, 461] on input "Powrót" at bounding box center [1018, 463] width 18 height 18
radio input "true"
type input "TUI MAGIC LIFE CANDIA MARIS"
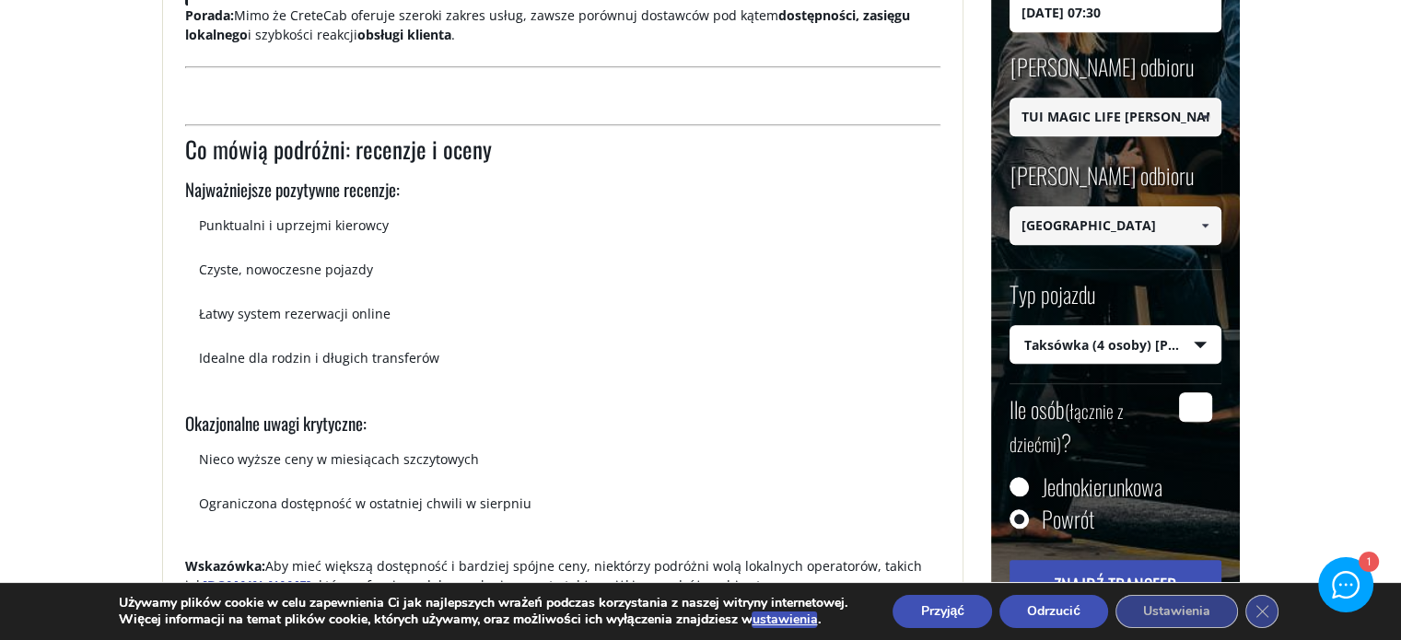
scroll to position [1584, 0]
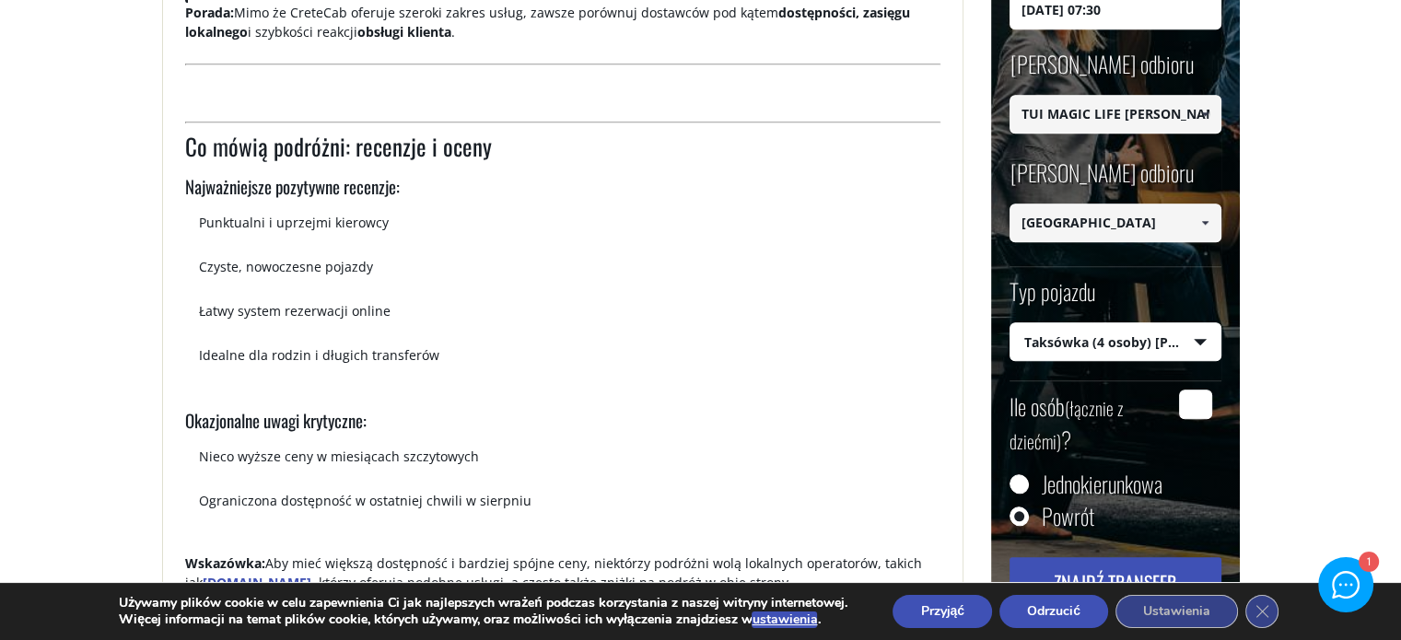
click at [1209, 409] on input "Ile osób (łącznie z dziećmi) ?" at bounding box center [1195, 404] width 33 height 29
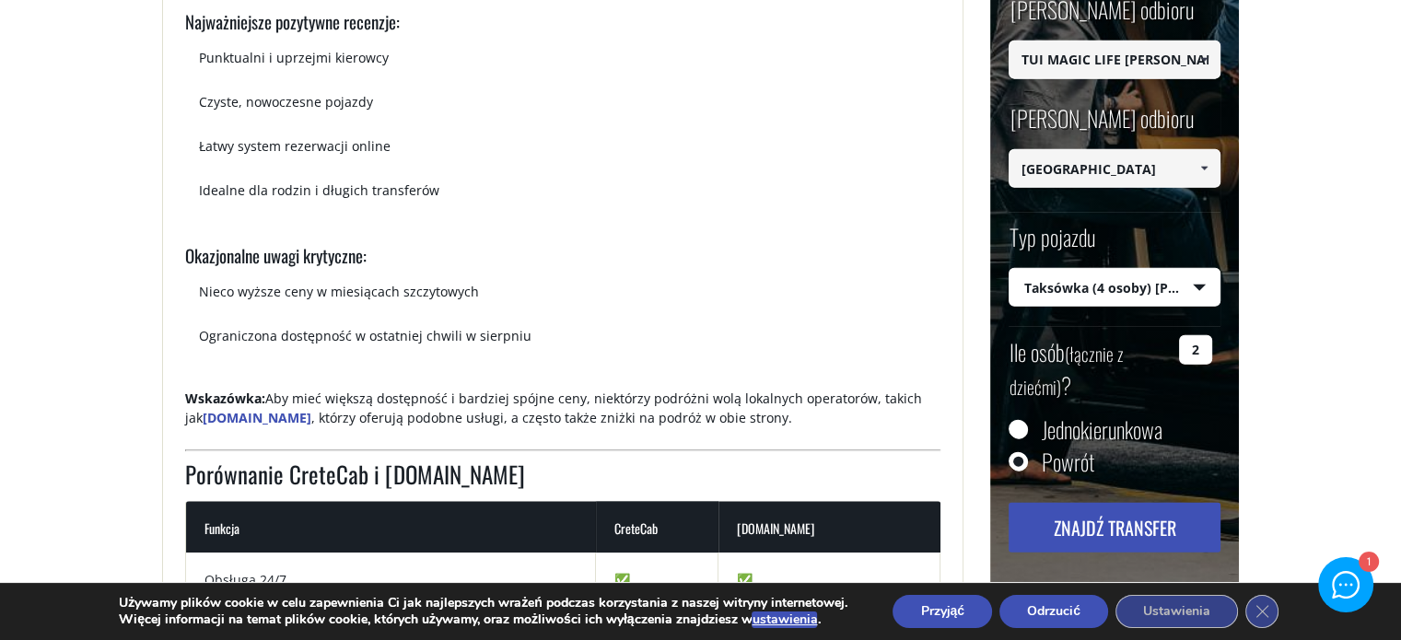
scroll to position [1769, 0]
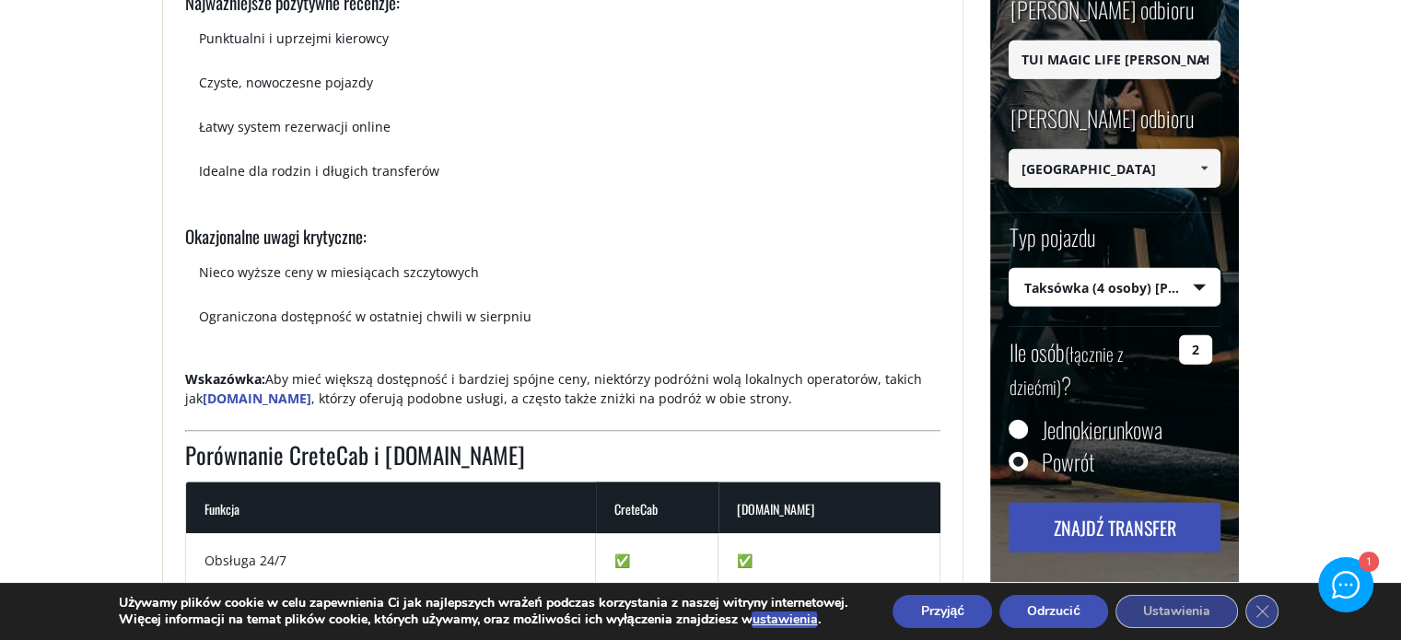
type input "2"
click at [1114, 530] on font "Znajdź transfer" at bounding box center [1115, 528] width 123 height 28
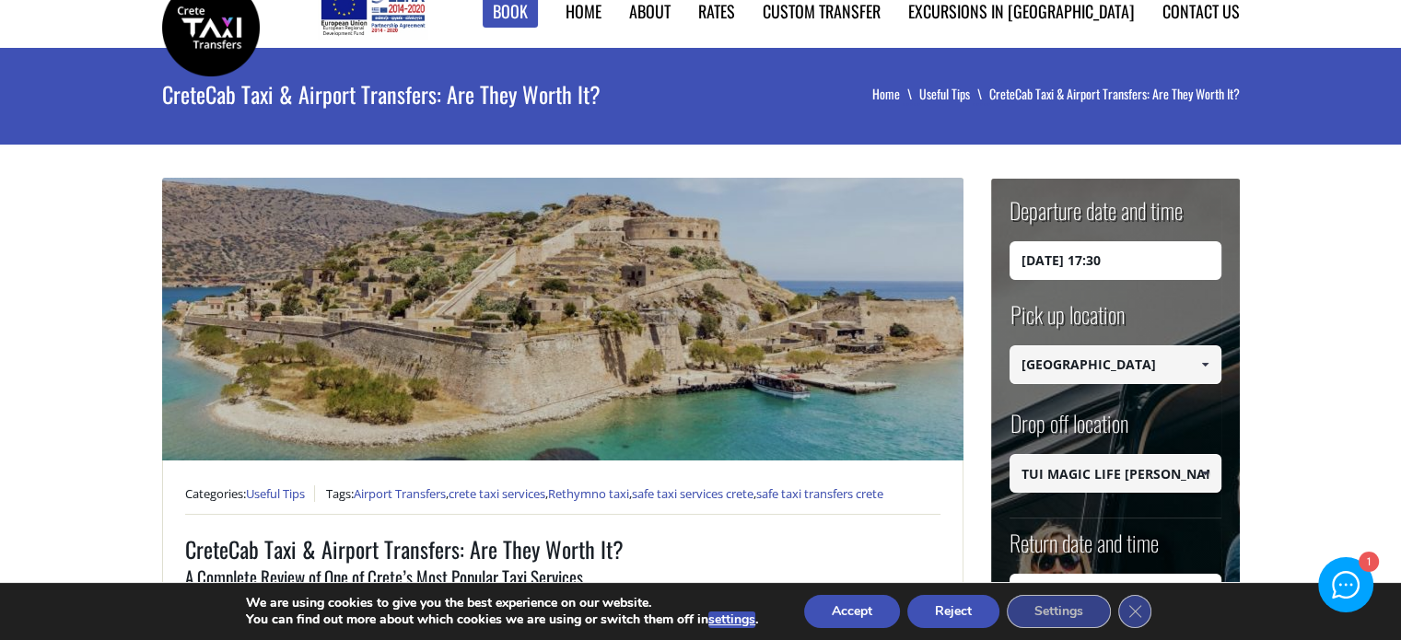
scroll to position [0, 0]
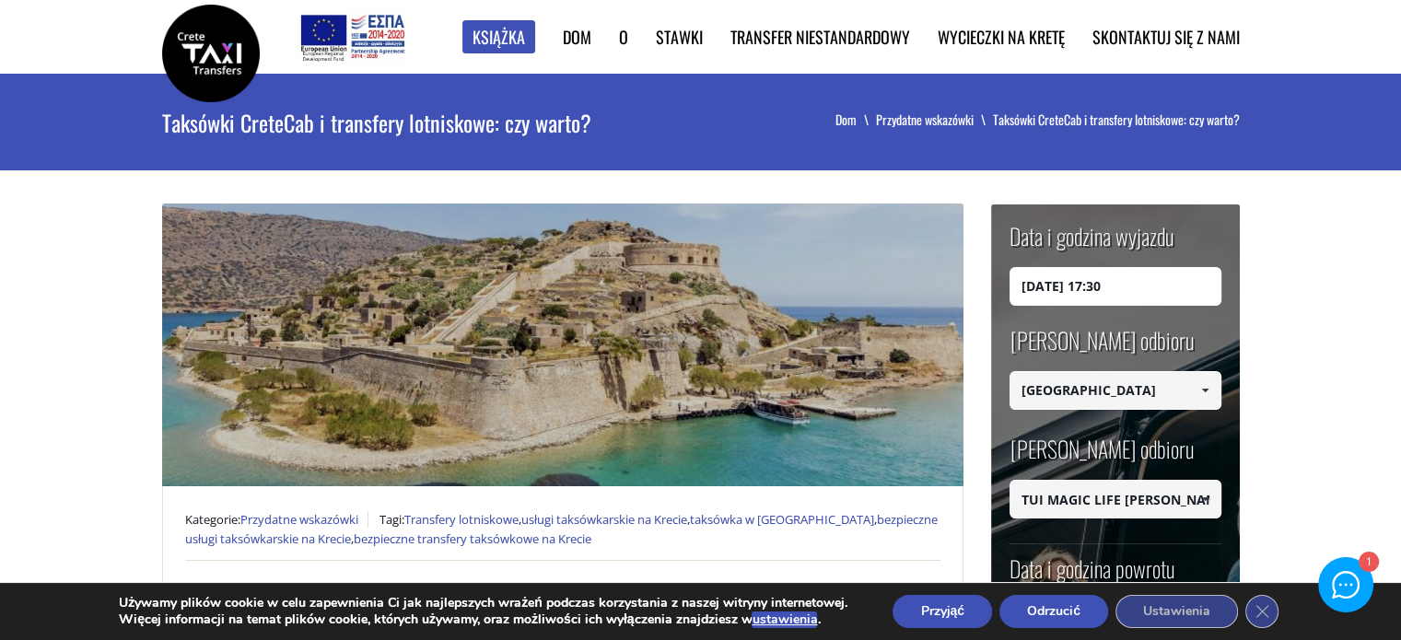
click at [1216, 36] on font "Skontaktuj się z nami" at bounding box center [1166, 37] width 147 height 24
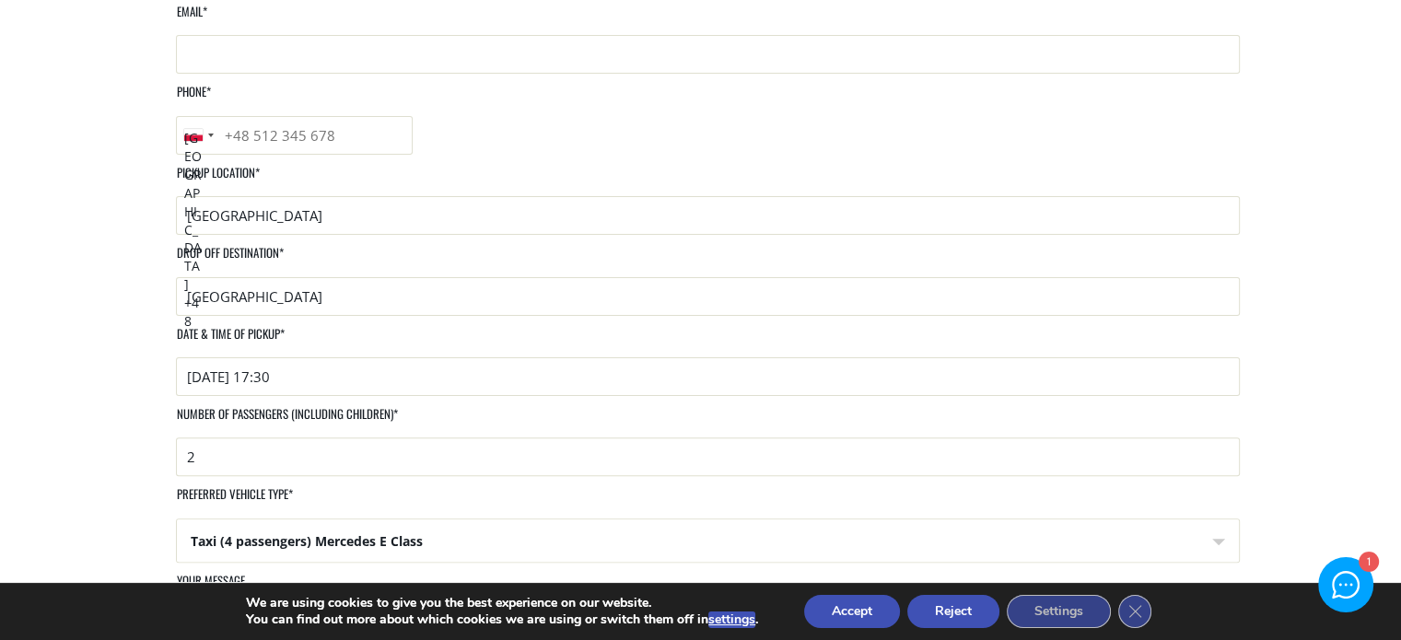
scroll to position [461, 0]
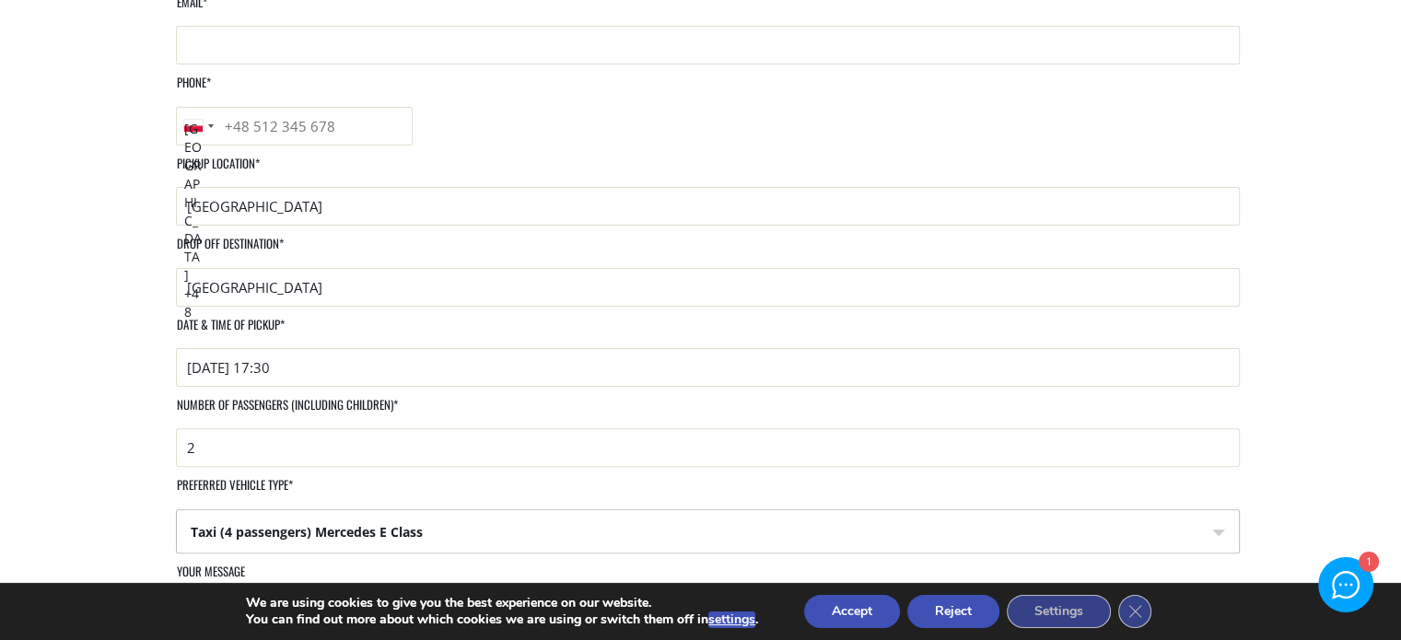
click at [1203, 510] on select "Taxi (4 passengers) Mercedes E Class Mini Van (8 passengers) Mercedes [PERSON_N…" at bounding box center [708, 532] width 1062 height 44
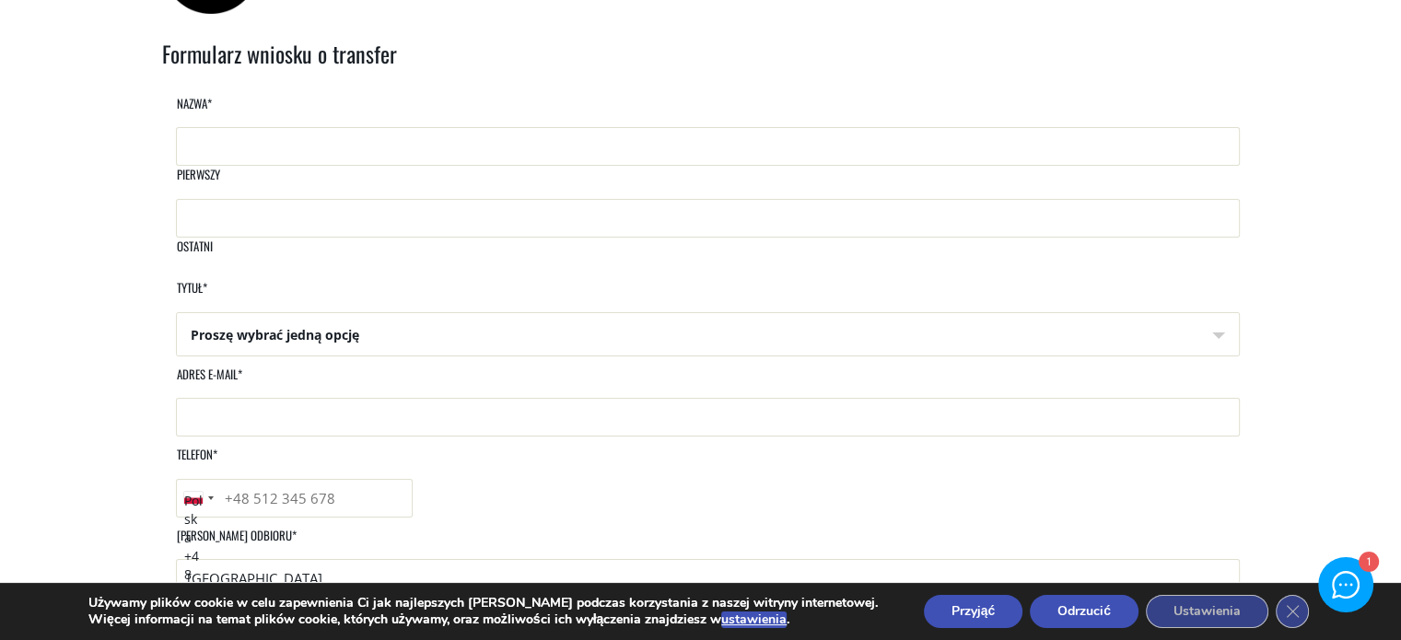
scroll to position [0, 0]
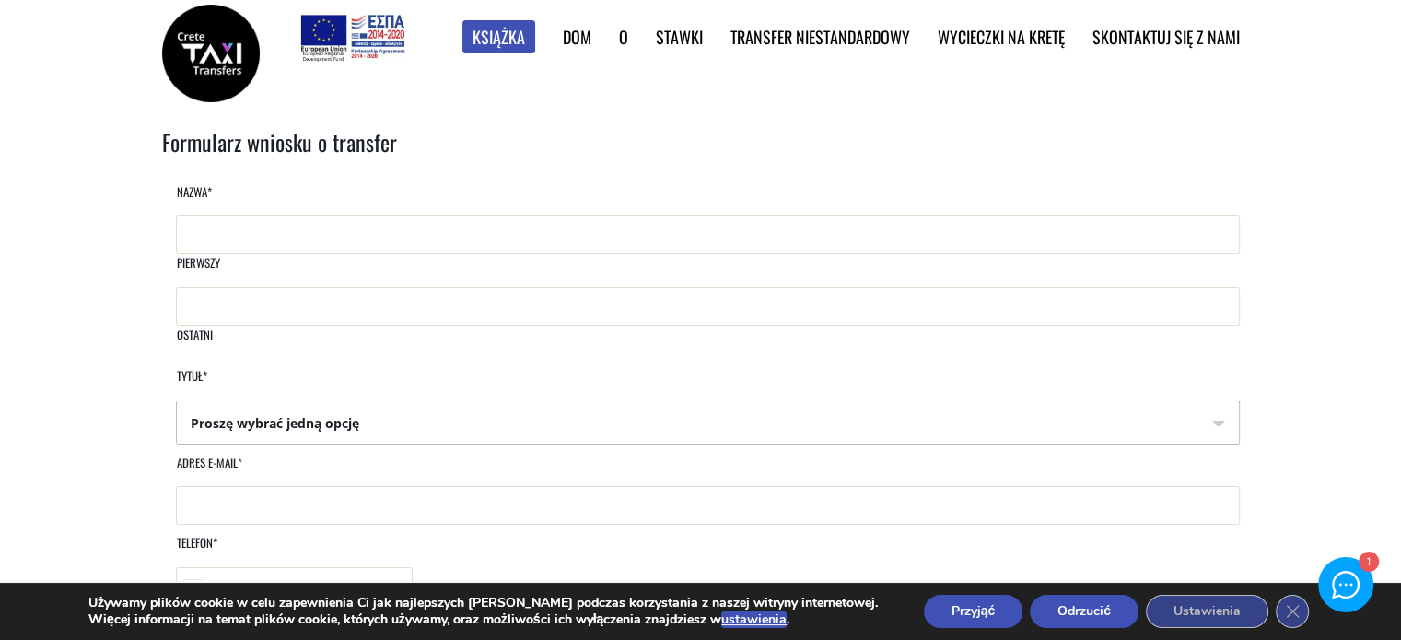
click at [383, 407] on select "Proszę wybrać jedną opcję Pan Pani" at bounding box center [708, 424] width 1062 height 44
select select "Mr"
click at [177, 402] on select "Proszę wybrać jedną opcję Pan Pani" at bounding box center [708, 424] width 1062 height 44
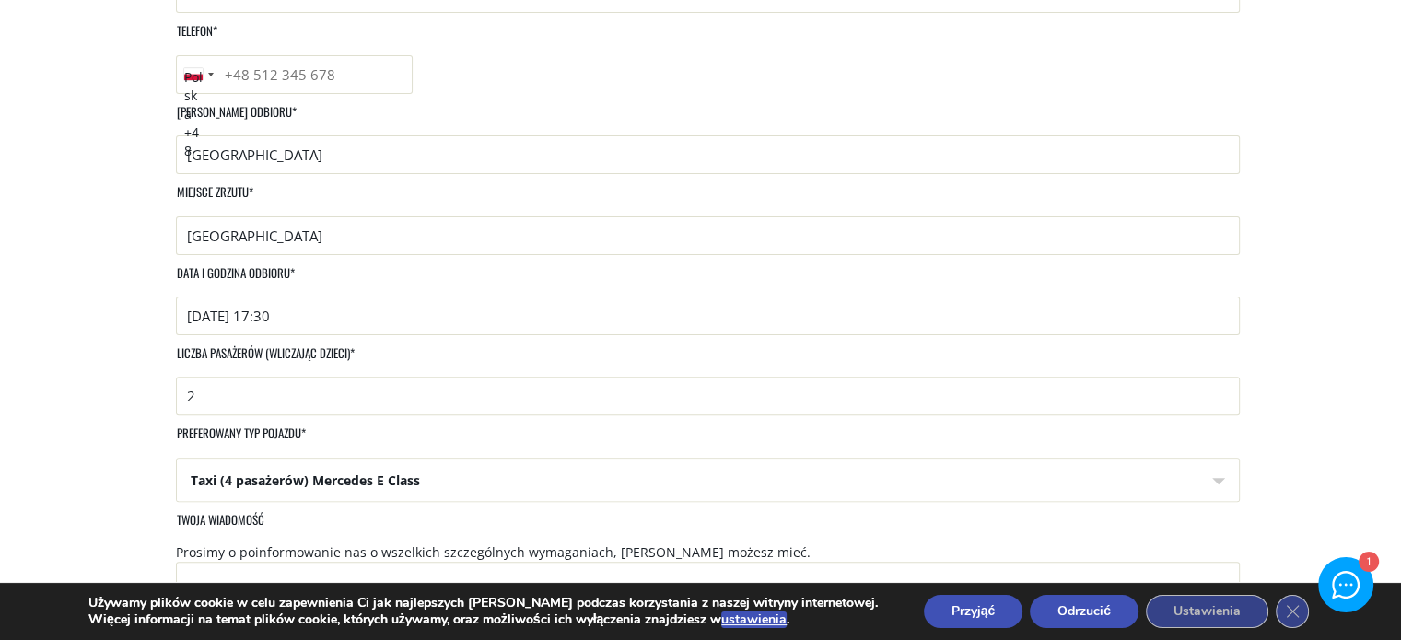
scroll to position [276, 0]
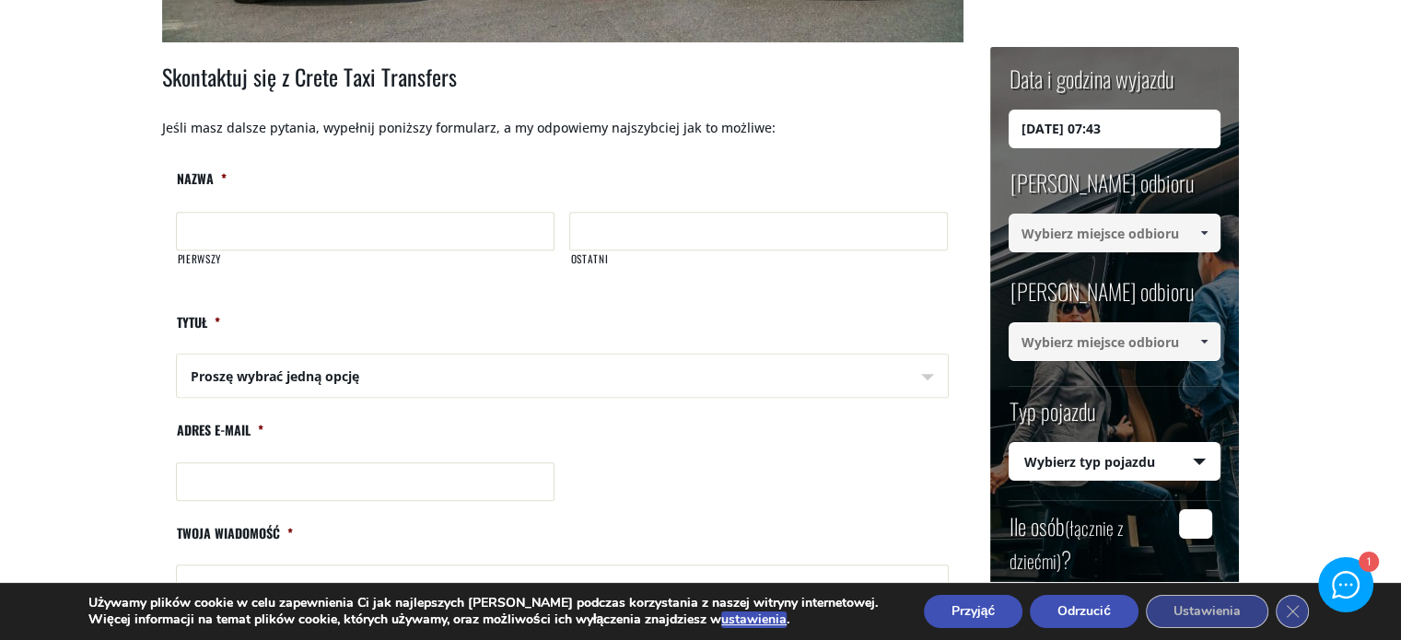
scroll to position [645, 0]
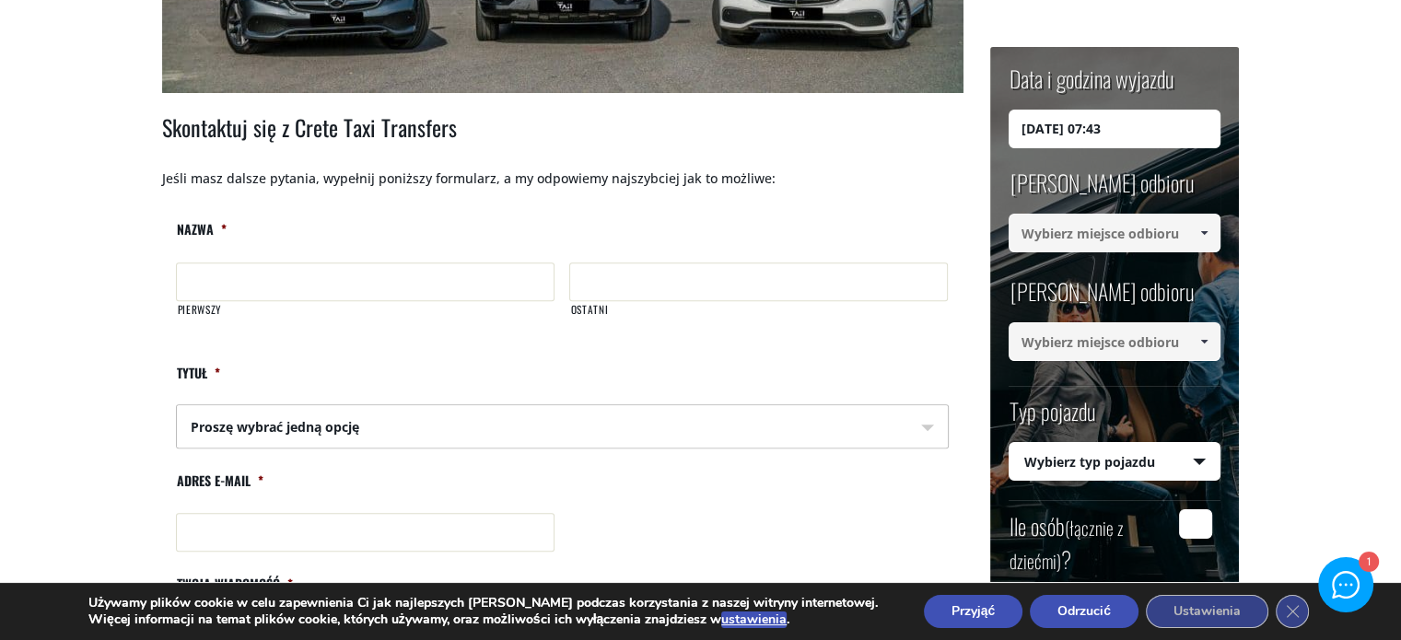
click at [427, 425] on select "Proszę wybrać jedną opcję Pan Pani" at bounding box center [367, 427] width 379 height 44
click at [421, 425] on select "Proszę wybrać jedną opcję Pan Pani" at bounding box center [367, 427] width 379 height 44
click at [178, 405] on select "Proszę wybrać jedną opcję Pan Pani" at bounding box center [367, 427] width 379 height 44
click at [403, 434] on select "Proszę wybrać jedną opcję Pan Pani" at bounding box center [367, 427] width 379 height 44
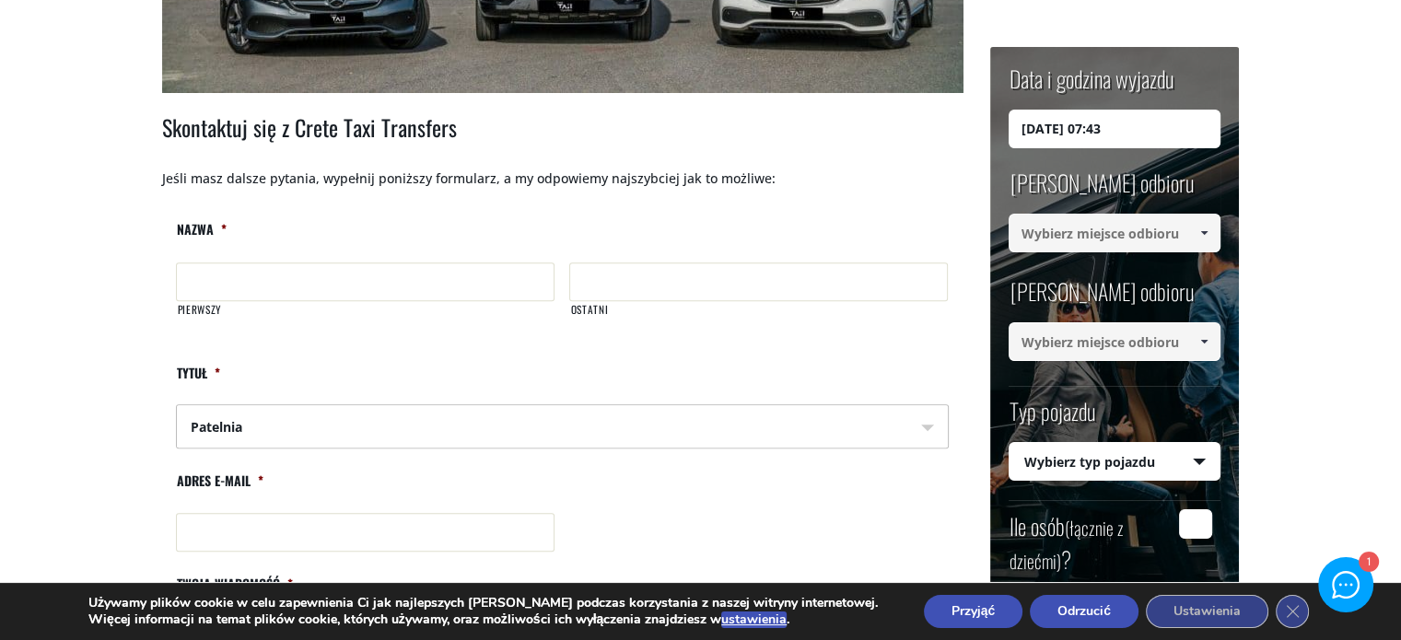
click at [178, 405] on select "Proszę wybrać jedną opcję Pan Pani" at bounding box center [367, 427] width 379 height 44
click at [354, 421] on select "Proszę wybrać jedną opcję Pan Pani" at bounding box center [367, 427] width 379 height 44
select select "Mr"
click at [178, 405] on select "Proszę wybrać jedną opcję Pan Pani" at bounding box center [367, 427] width 379 height 44
click at [274, 427] on select "Proszę wybrać jedną opcję Pan Pani" at bounding box center [367, 427] width 379 height 44
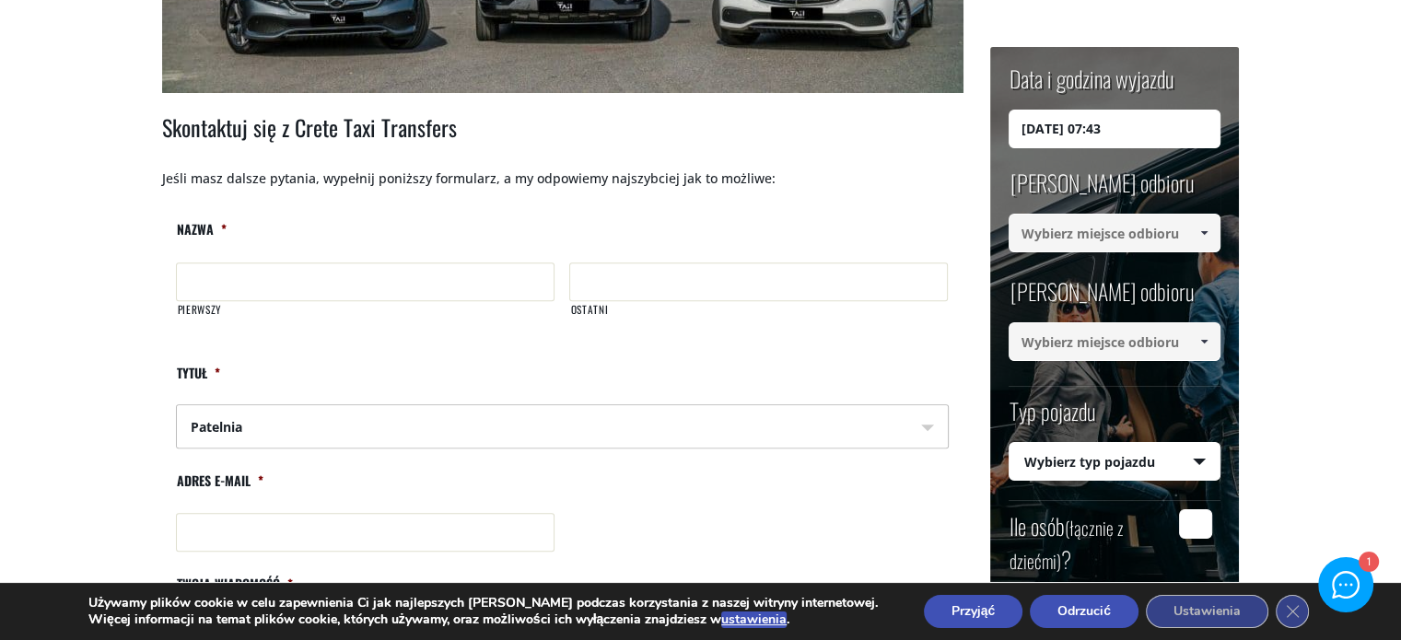
click at [275, 428] on select "Proszę wybrać jedną opcję Pan Pani" at bounding box center [367, 427] width 379 height 44
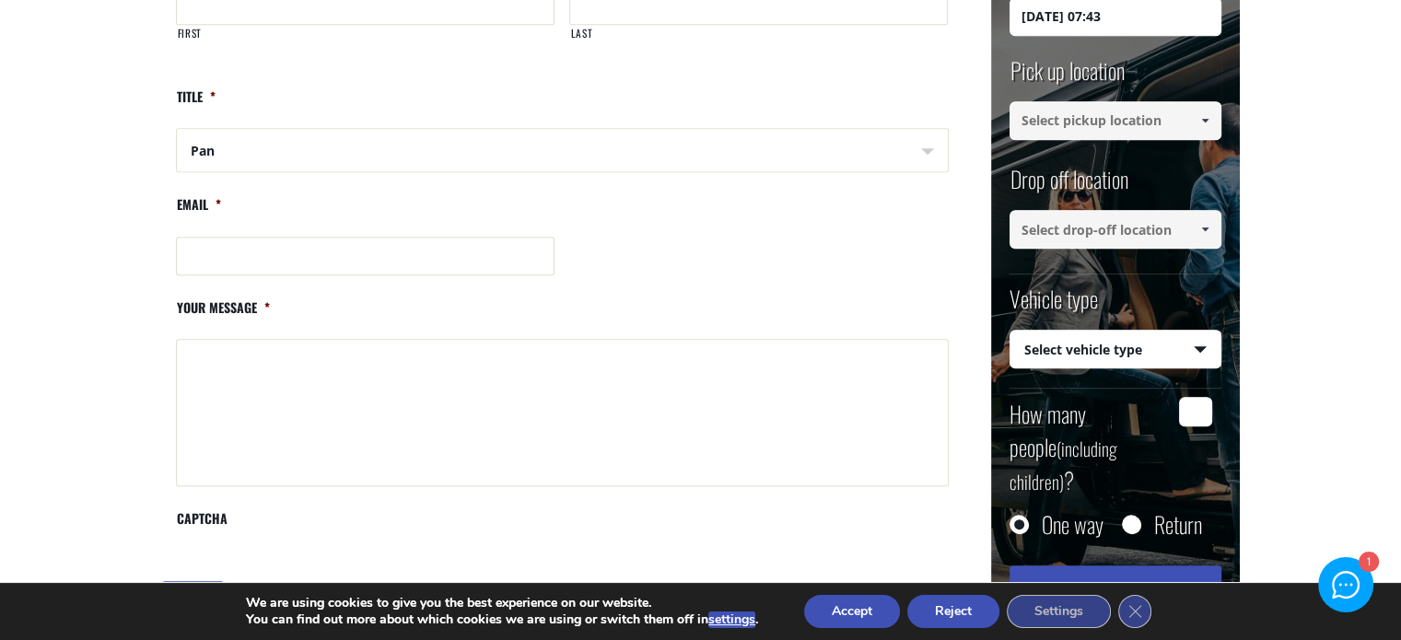
scroll to position [829, 0]
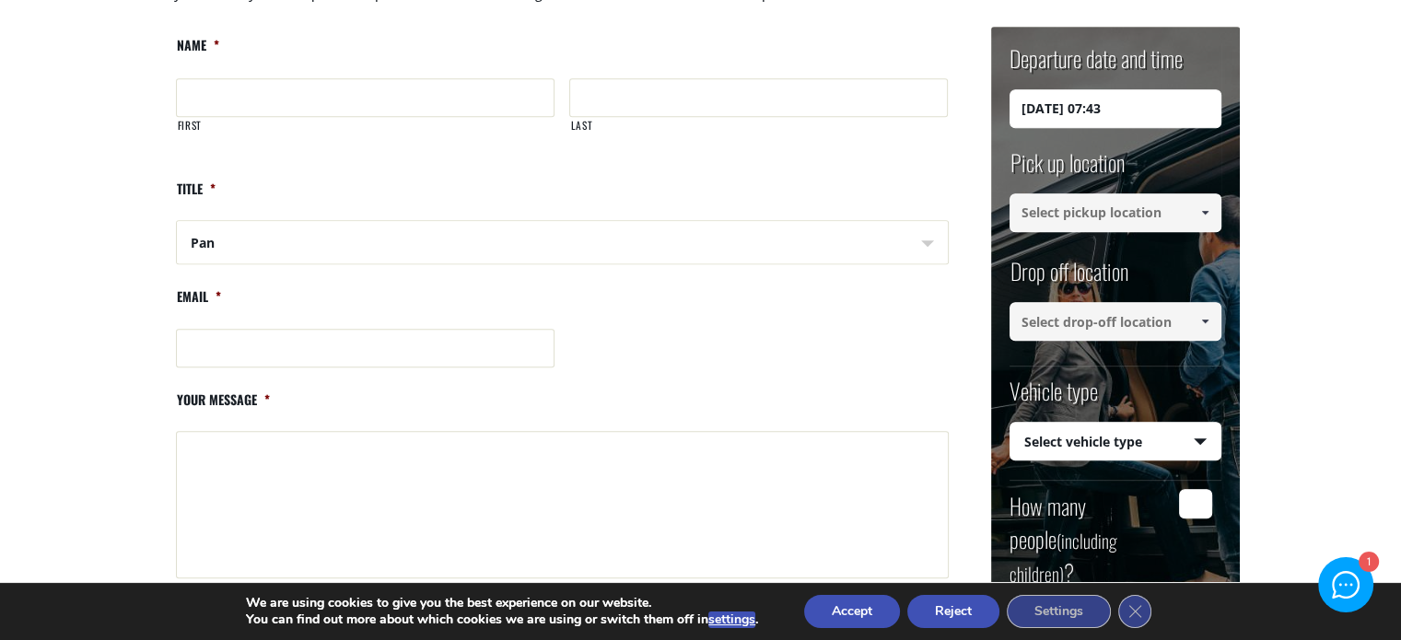
click at [410, 249] on select "Please select one Mr Mrs" at bounding box center [367, 243] width 379 height 44
click at [178, 221] on select "Please select one Mr Mrs" at bounding box center [367, 243] width 379 height 44
